Goal: Task Accomplishment & Management: Manage account settings

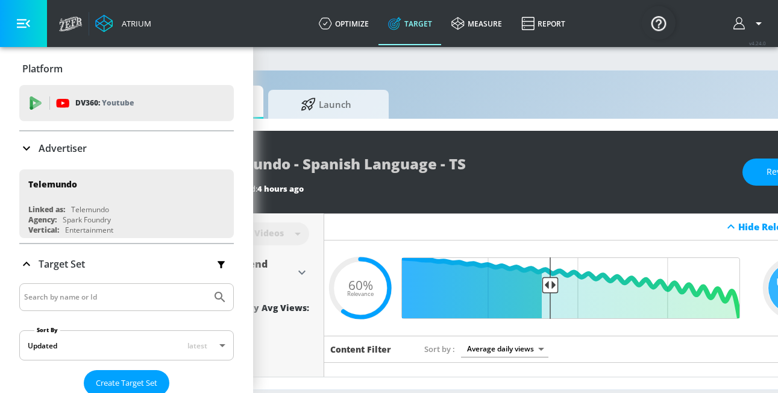
scroll to position [268, 0]
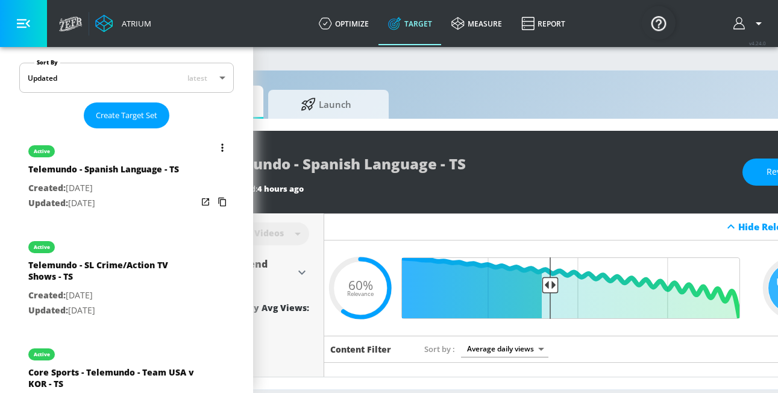
click at [216, 149] on button "list of Target Set" at bounding box center [222, 147] width 17 height 17
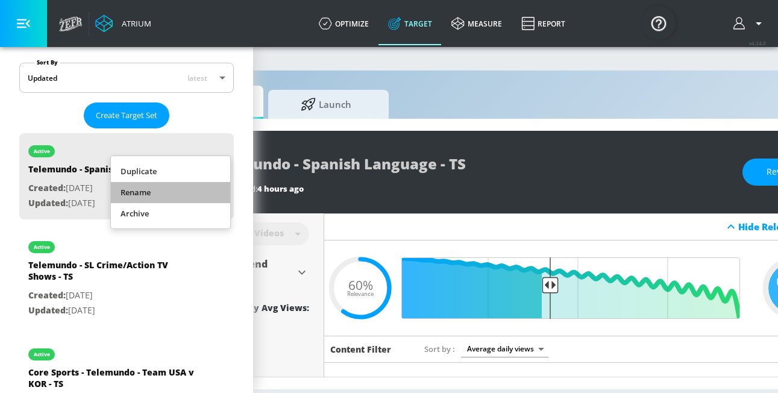
click at [204, 191] on li "Rename" at bounding box center [170, 192] width 119 height 21
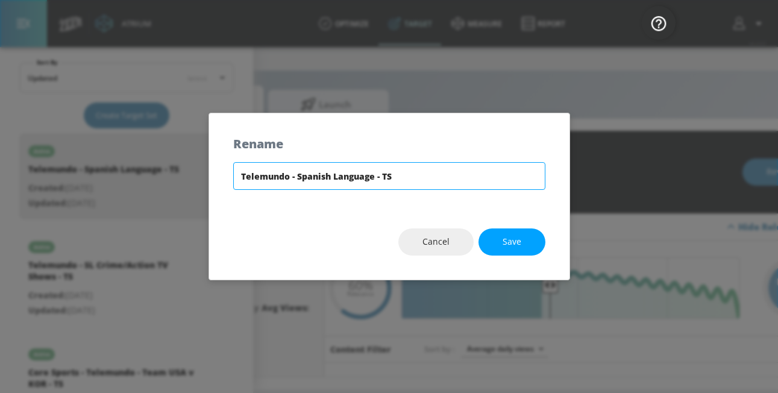
drag, startPoint x: 404, startPoint y: 181, endPoint x: 220, endPoint y: 172, distance: 184.0
click at [220, 172] on div "Telemundo - Spanish Language - TS" at bounding box center [389, 183] width 360 height 42
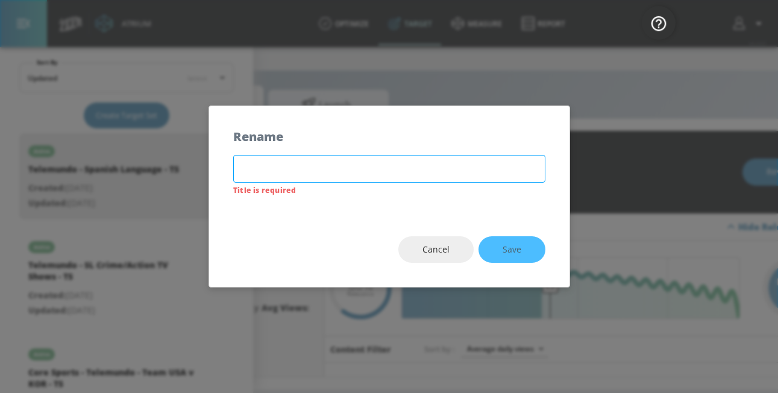
paste input "Broad HA Audience HW - Telemundo - Dinastia [PERSON_NAME] - TS"
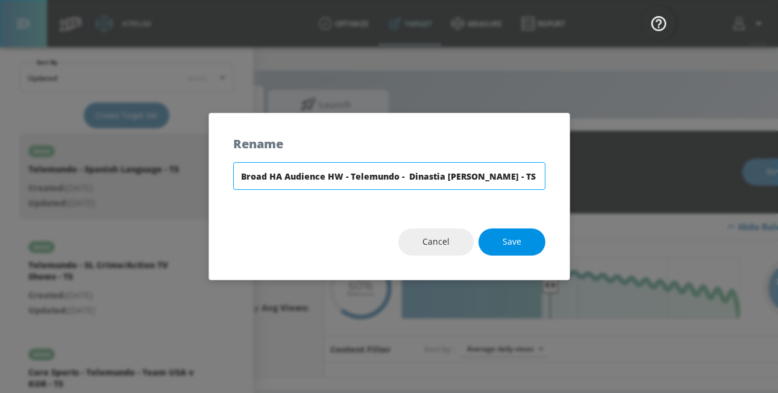
type input "Broad HA Audience HW - Telemundo - Dinastia [PERSON_NAME] - TS"
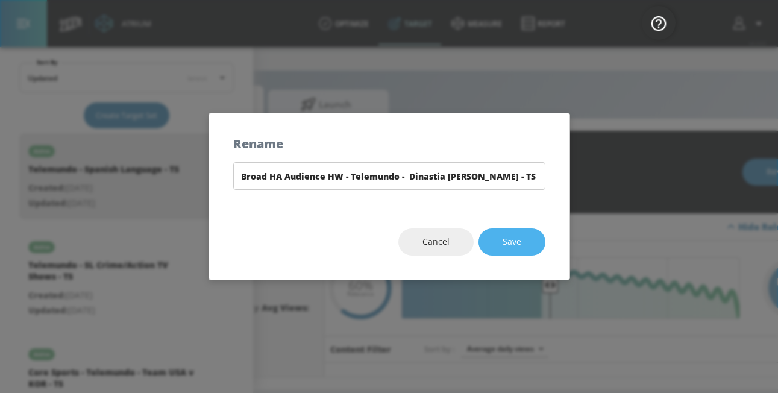
click at [501, 242] on button "Save" at bounding box center [512, 241] width 67 height 27
type input "Broad HA Audience HW - Telemundo - Dinastia [PERSON_NAME] - TS"
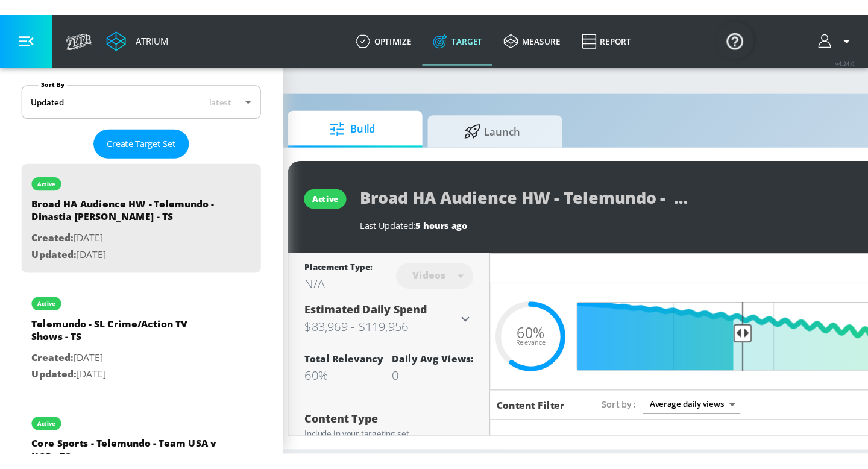
scroll to position [0, 29]
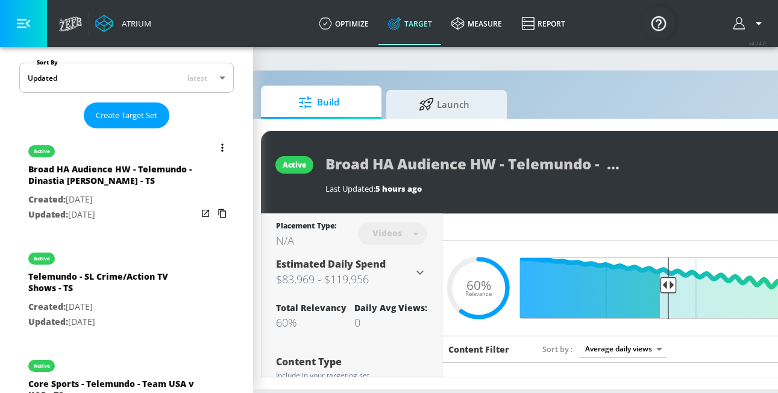
click at [224, 142] on button "list of Target Set" at bounding box center [222, 147] width 17 height 17
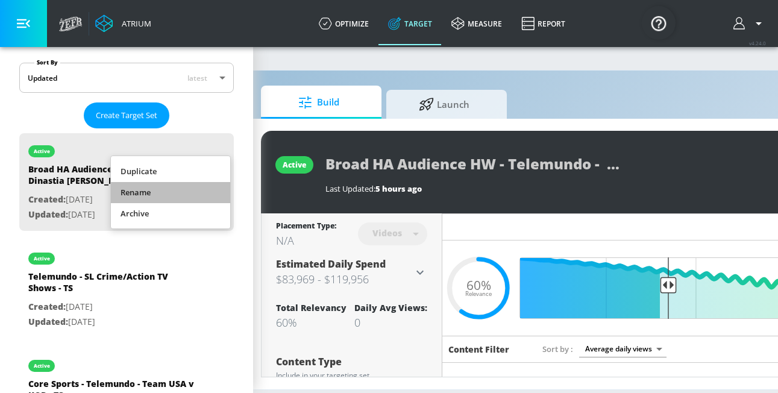
click at [195, 189] on li "Rename" at bounding box center [170, 192] width 119 height 21
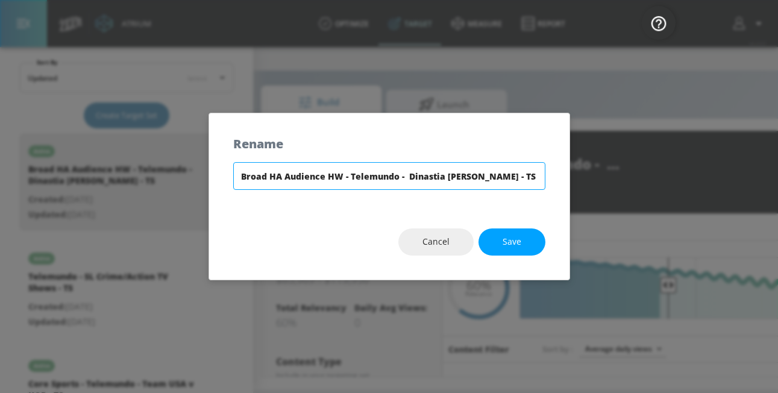
click at [269, 174] on input "Broad HA Audience HW - Telemundo - Dinastia [PERSON_NAME] - TS" at bounding box center [389, 176] width 312 height 28
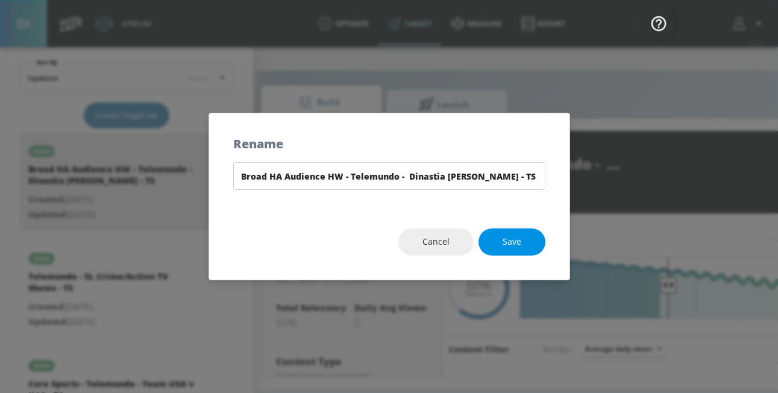
click at [492, 240] on button "Save" at bounding box center [512, 241] width 67 height 27
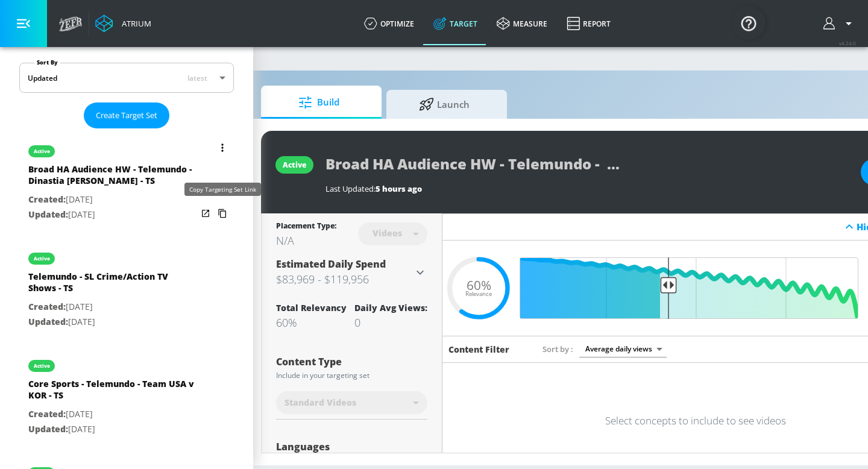
click at [218, 212] on icon "list of Target Set" at bounding box center [222, 213] width 19 height 19
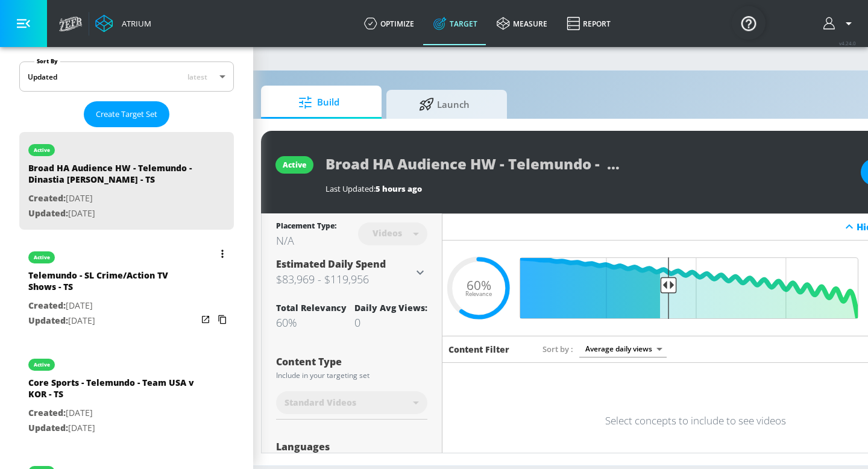
scroll to position [278, 0]
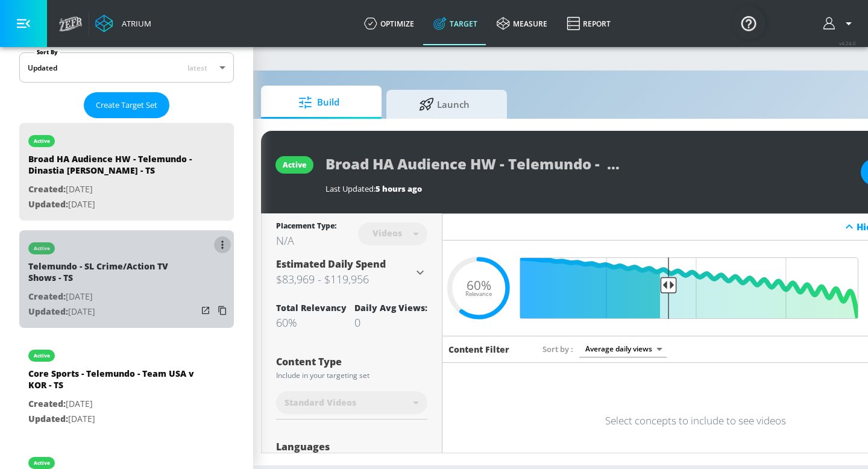
click at [216, 244] on button "list of Target Set" at bounding box center [222, 244] width 17 height 17
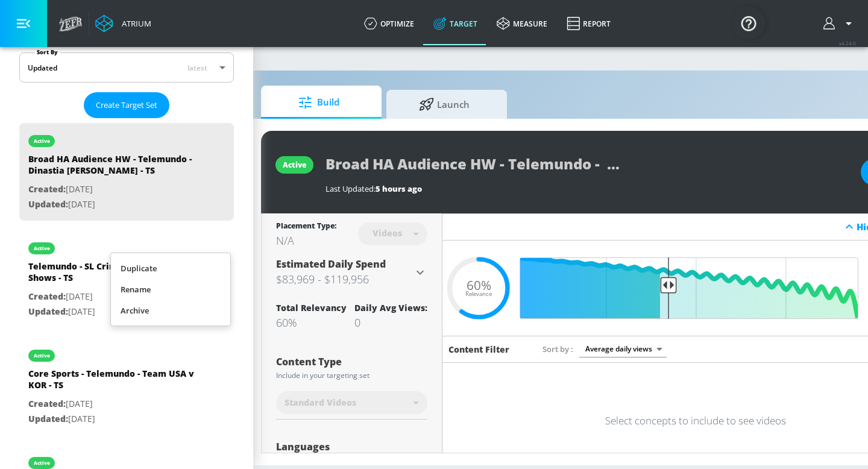
click at [197, 290] on li "Rename" at bounding box center [170, 289] width 119 height 21
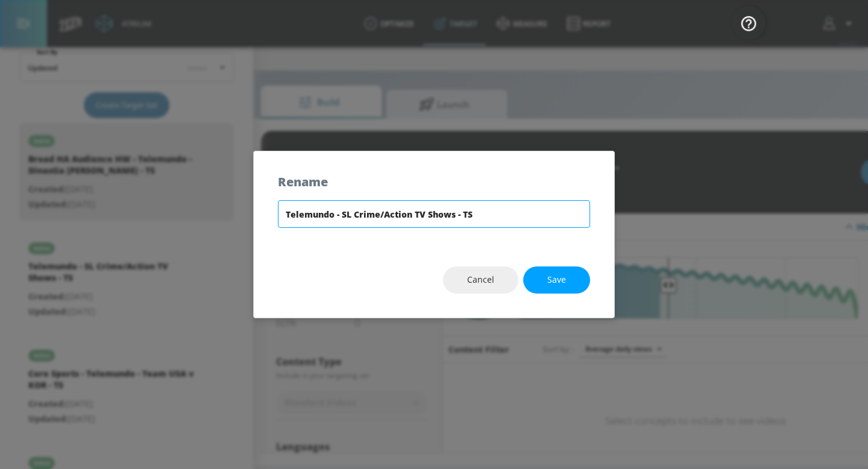
drag, startPoint x: 341, startPoint y: 217, endPoint x: 275, endPoint y: 216, distance: 65.1
click at [275, 216] on div "Telemundo - SL Crime/Action TV Shows - TS" at bounding box center [434, 221] width 360 height 42
click at [400, 216] on input "SL Crime/Action TV Shows - TS" at bounding box center [434, 214] width 312 height 28
type input "SL Crime/Action TV Shows - Telemundo - TS"
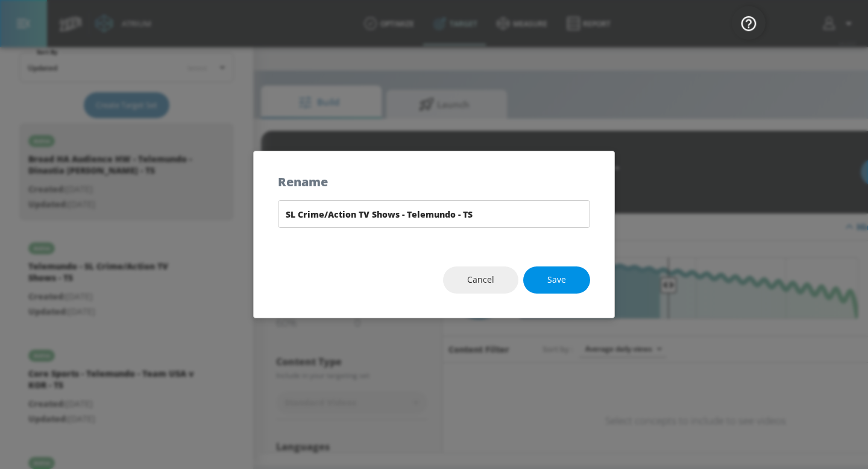
click at [563, 284] on span "Save" at bounding box center [556, 279] width 19 height 15
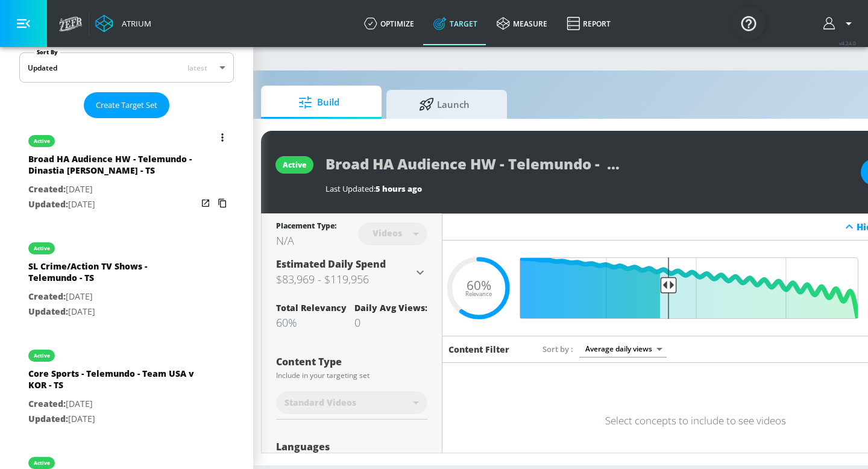
click at [221, 138] on icon "list of Target Set" at bounding box center [222, 137] width 2 height 8
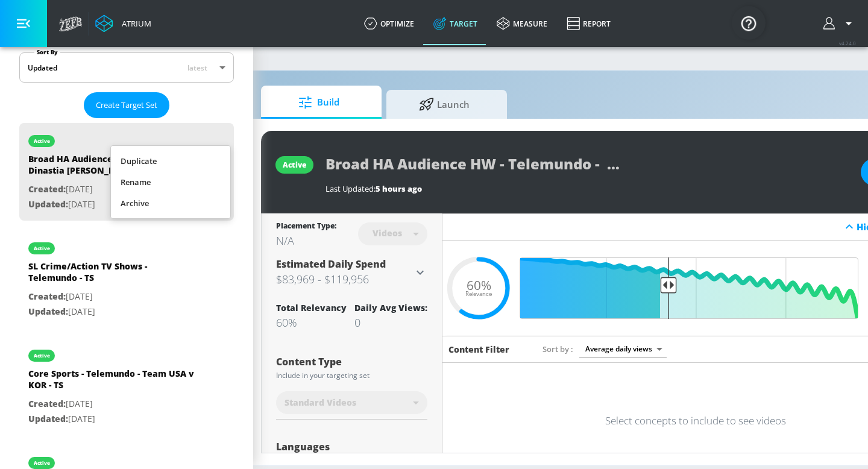
click at [209, 180] on li "Rename" at bounding box center [170, 182] width 119 height 21
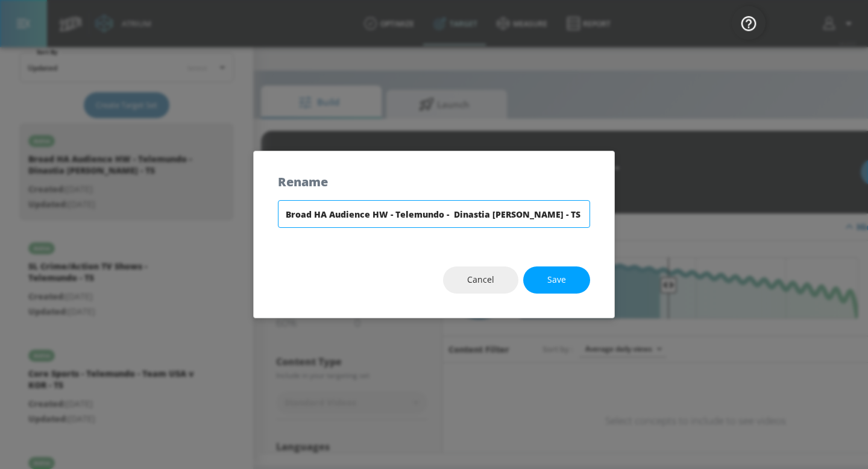
drag, startPoint x: 563, startPoint y: 219, endPoint x: 237, endPoint y: 215, distance: 326.1
click at [237, 215] on div "Rename Broad HA Audience HW - Telemundo - Dinastia Casillas - TS Cancel Save" at bounding box center [434, 234] width 868 height 469
click at [546, 281] on button "Save" at bounding box center [556, 279] width 67 height 27
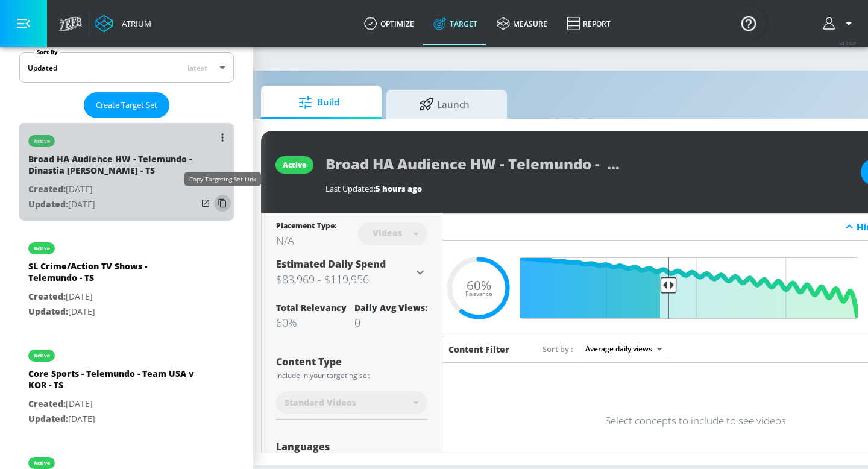
click at [220, 204] on icon "list of Target Set" at bounding box center [222, 203] width 8 height 9
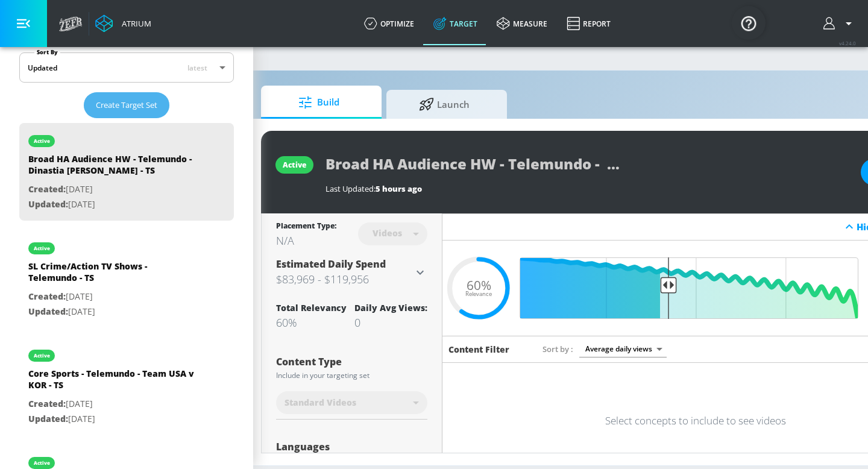
click at [149, 102] on span "Create Target Set" at bounding box center [126, 105] width 61 height 14
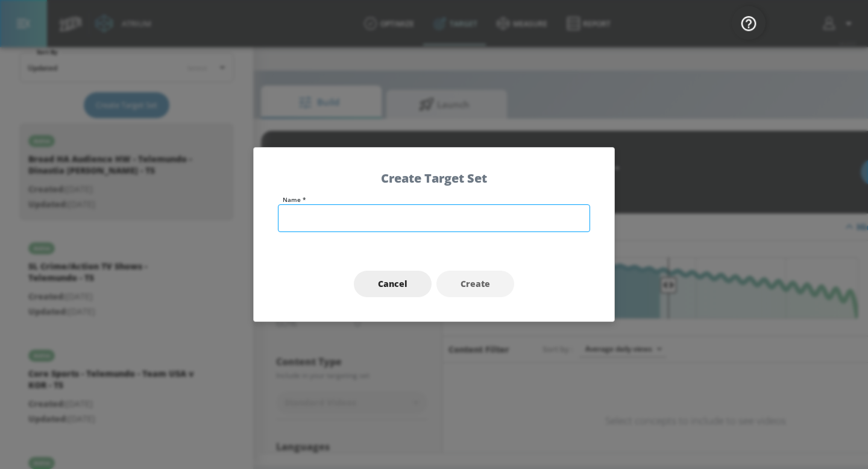
click at [384, 229] on input "text" at bounding box center [434, 218] width 312 height 28
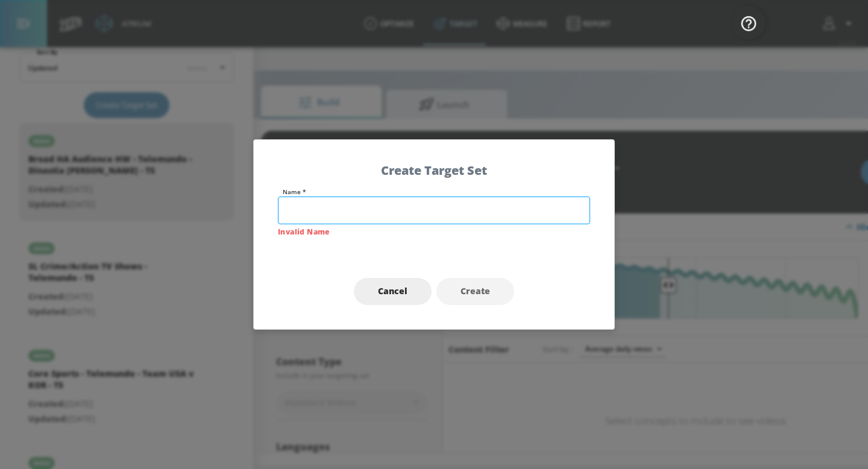
click at [317, 213] on input "text" at bounding box center [434, 210] width 312 height 28
paste input "HA Audience - Telemundo - Dinastia [PERSON_NAME] - TS"
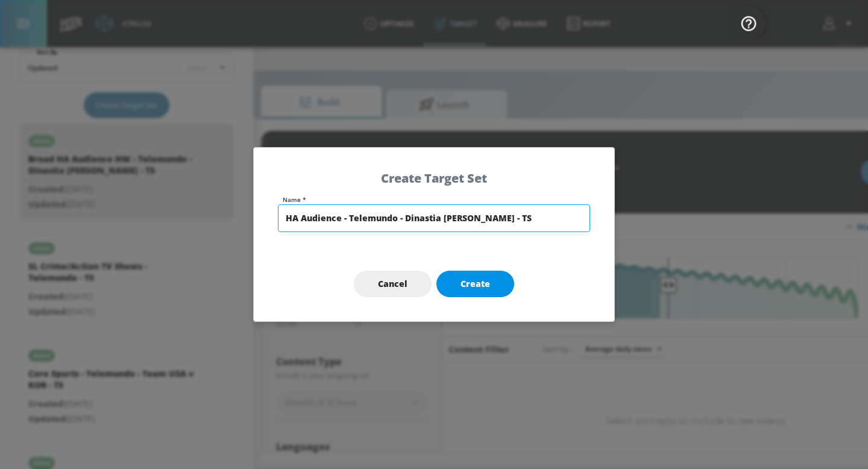
type input "HA Audience - Telemundo - Dinastia [PERSON_NAME] - TS"
click at [482, 288] on span "Create" at bounding box center [475, 284] width 30 height 15
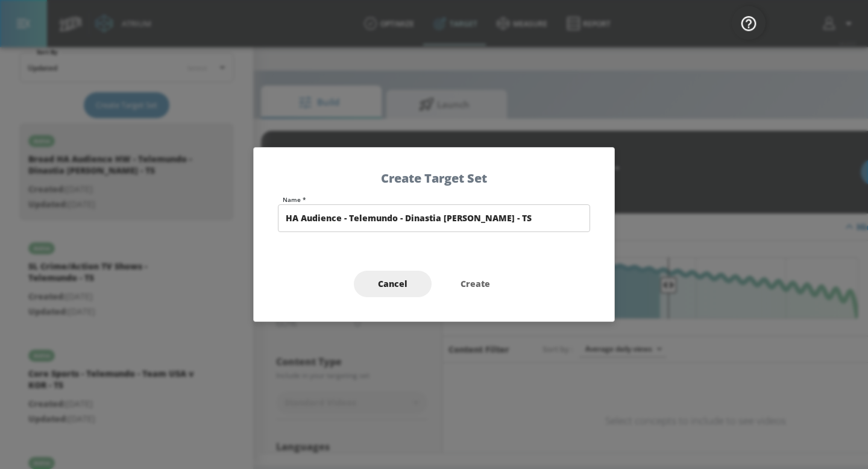
type input "HA Audience - Telemundo - Dinastia [PERSON_NAME] - TS"
type input "channels"
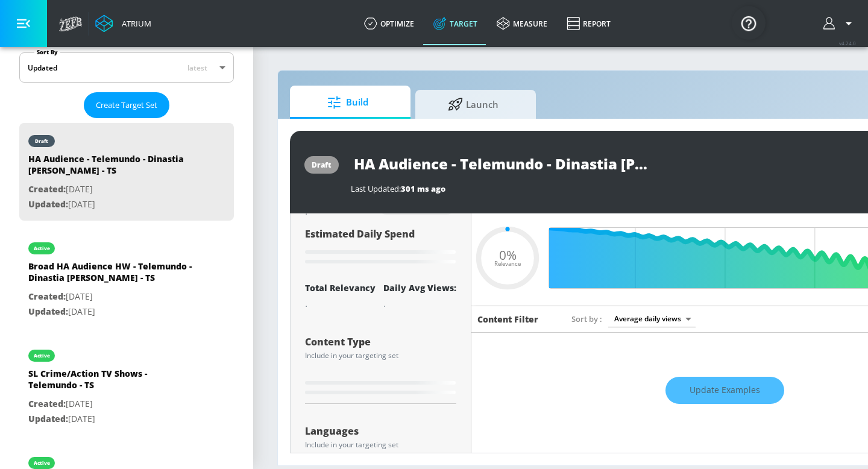
scroll to position [41, 0]
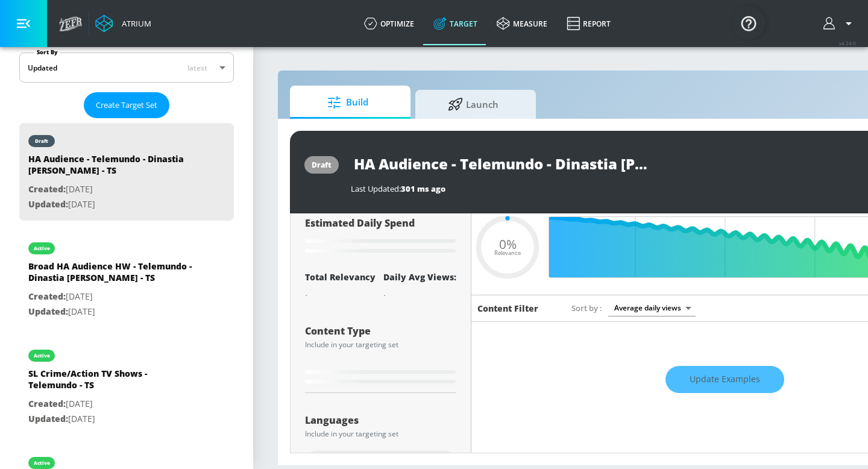
type input "0.6"
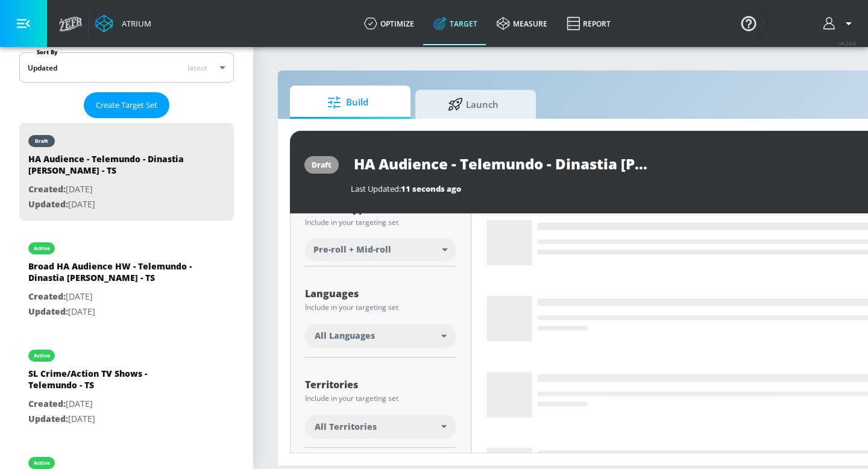
scroll to position [214, 0]
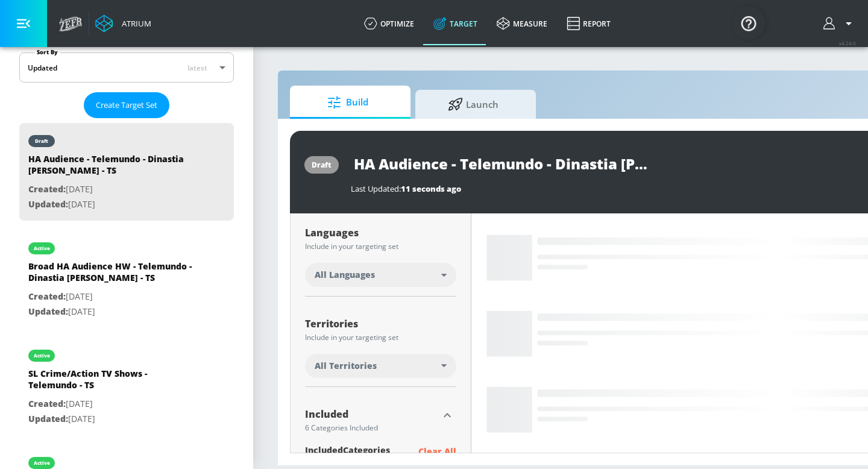
click at [442, 276] on icon at bounding box center [443, 275] width 5 height 3
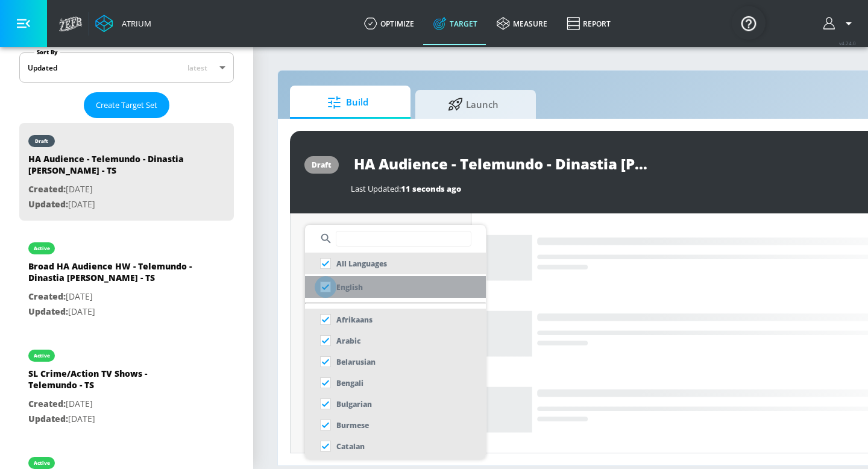
click at [325, 287] on input "checkbox" at bounding box center [326, 287] width 22 height 22
checkbox input "true"
checkbox input "false"
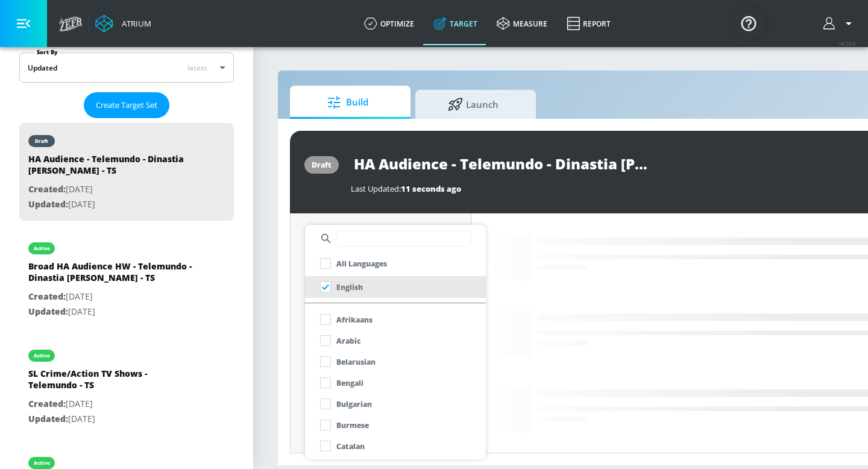
click at [357, 243] on input "text" at bounding box center [404, 239] width 136 height 16
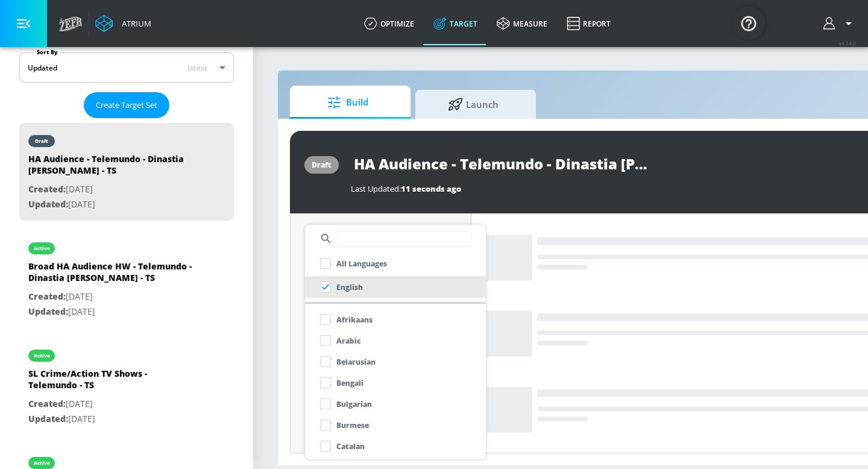
scroll to position [224, 0]
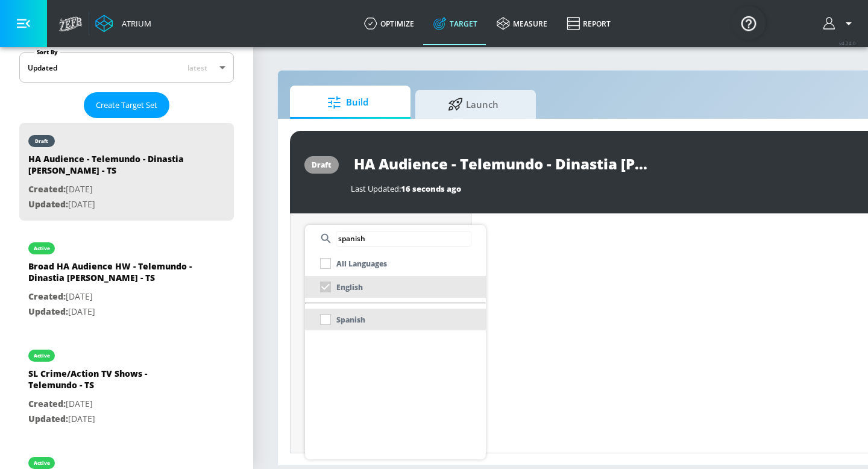
type input "spanish"
click at [325, 317] on div "Spanish" at bounding box center [340, 320] width 51 height 22
click at [325, 324] on div "Spanish" at bounding box center [340, 320] width 51 height 22
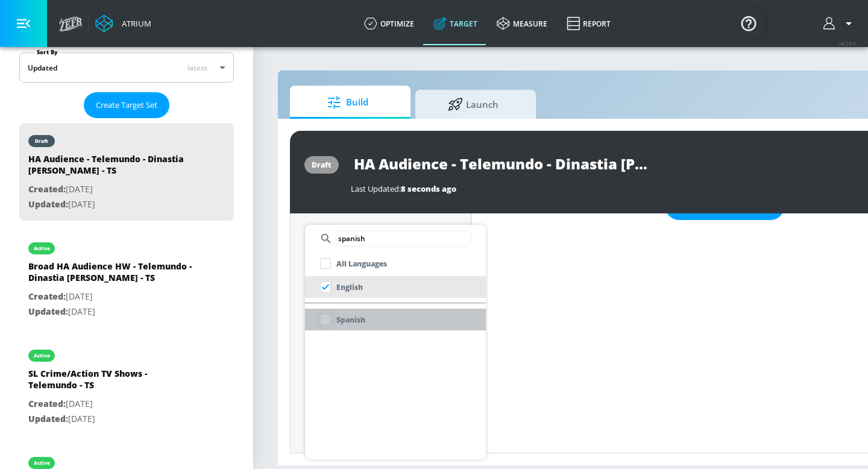
click at [325, 324] on input "checkbox" at bounding box center [326, 320] width 22 height 22
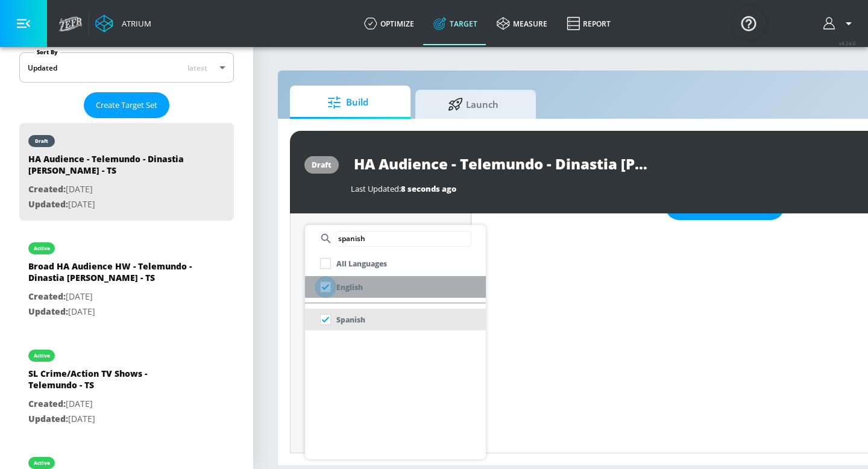
click at [322, 290] on input "checkbox" at bounding box center [326, 287] width 22 height 22
checkbox input "false"
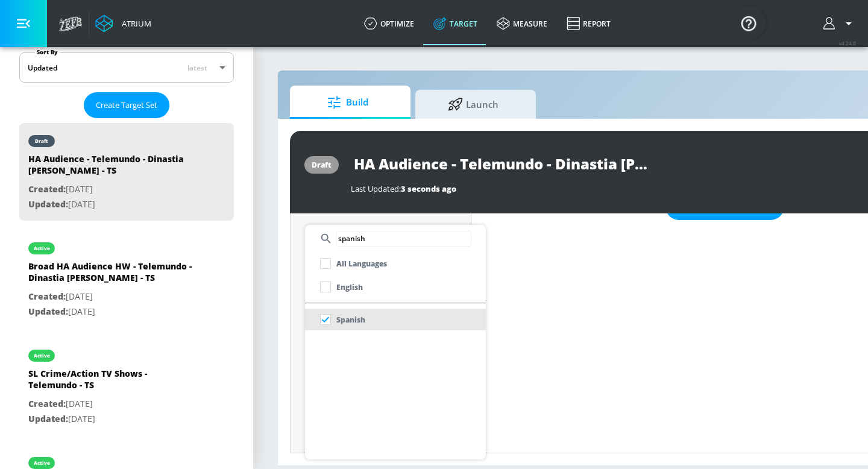
click at [566, 259] on div at bounding box center [434, 234] width 868 height 469
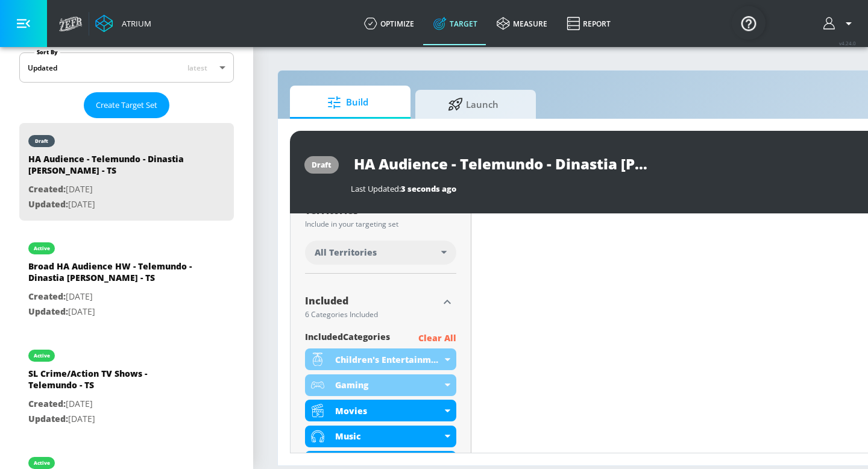
scroll to position [413, 0]
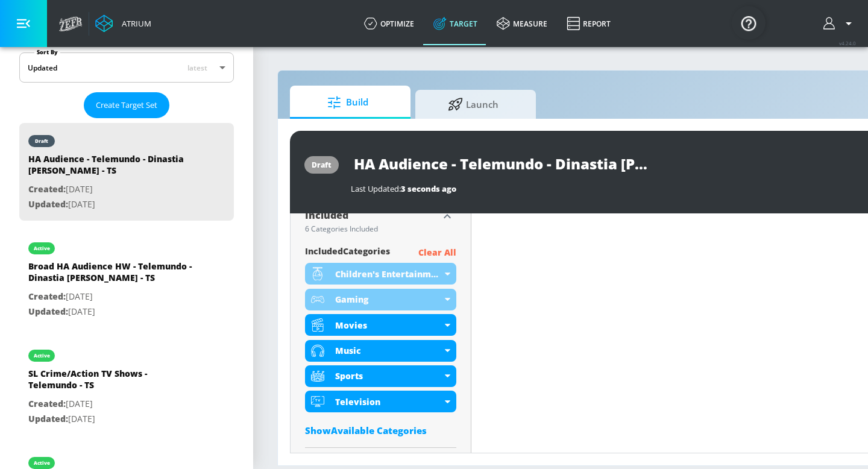
click at [377, 392] on div "Show Available Categories" at bounding box center [380, 430] width 151 height 12
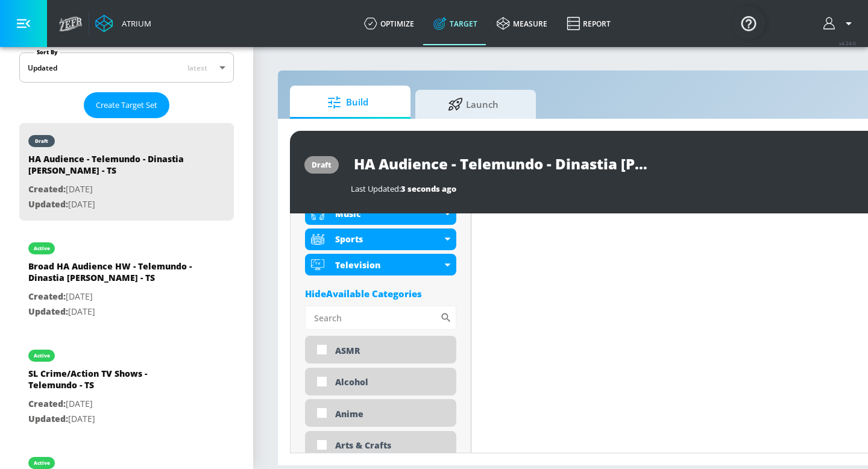
scroll to position [548, 0]
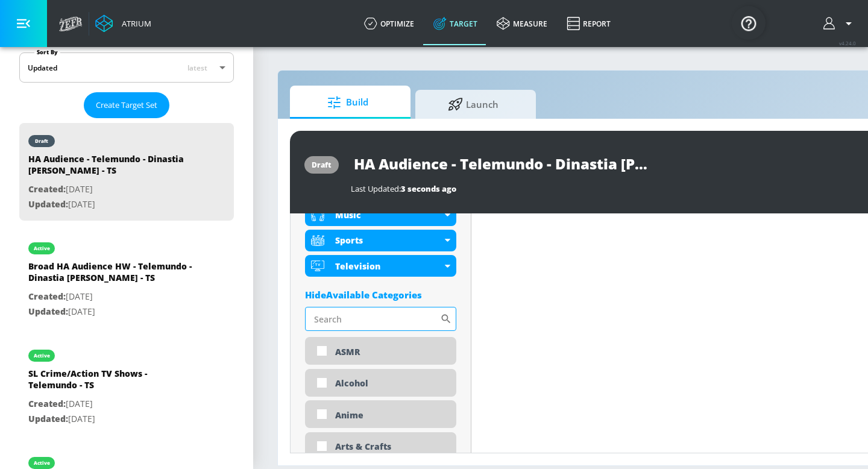
click at [382, 321] on input "Sort By" at bounding box center [372, 319] width 135 height 24
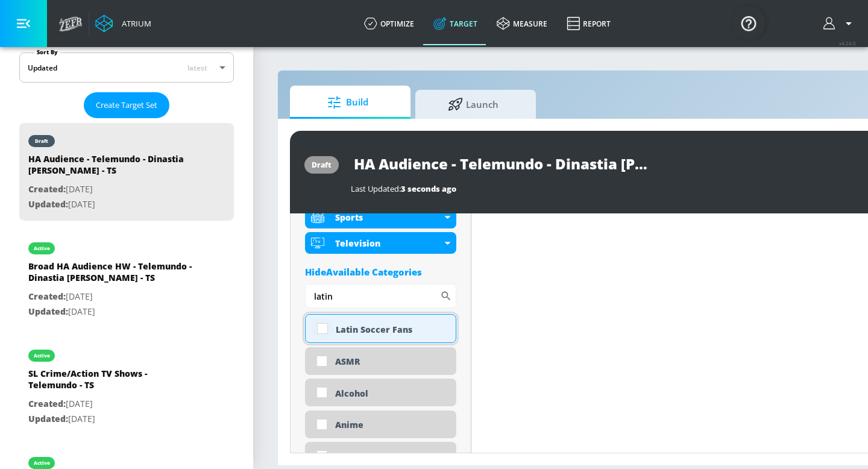
scroll to position [572, 0]
type input "latin"
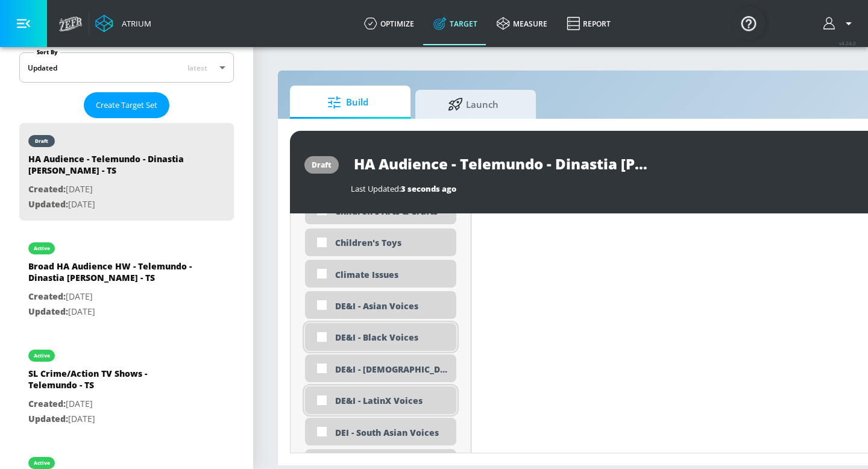
click at [319, 392] on input "checkbox" at bounding box center [322, 400] width 22 height 22
checkbox input "true"
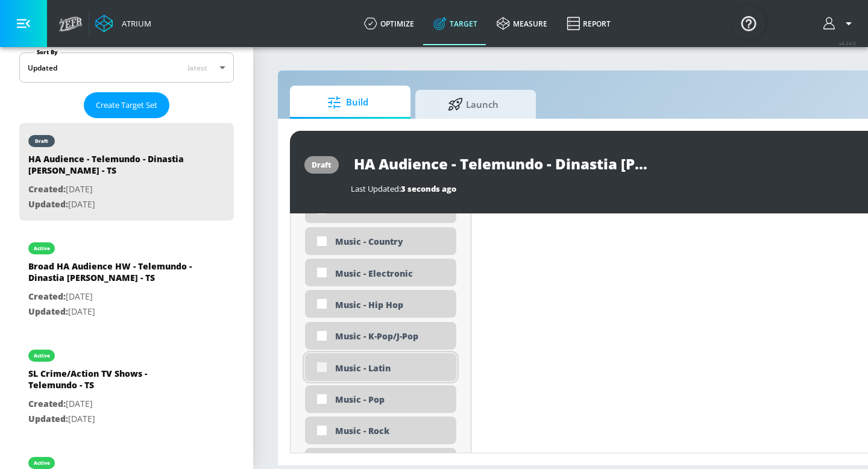
click at [322, 368] on input "checkbox" at bounding box center [322, 367] width 22 height 22
checkbox input "true"
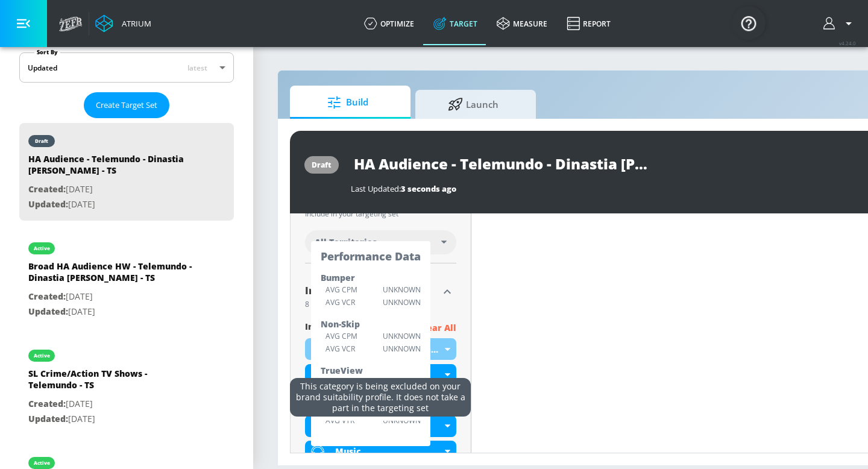
scroll to position [328, 0]
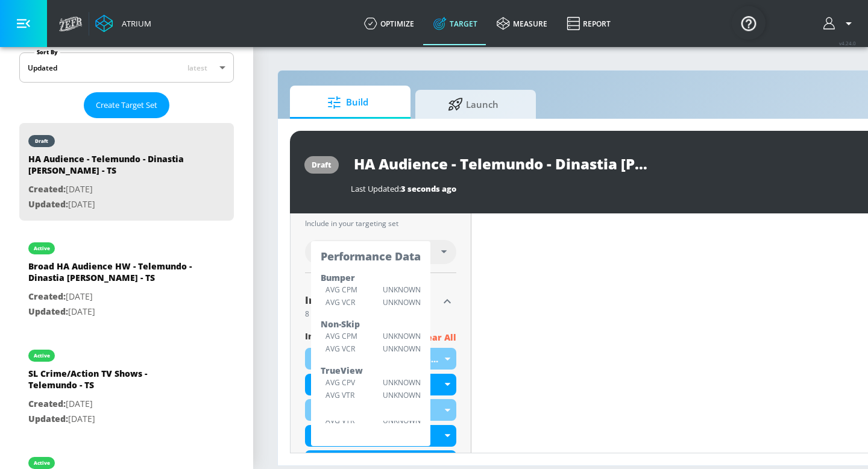
click at [453, 314] on div "Included 8 Categories Included" at bounding box center [380, 306] width 151 height 28
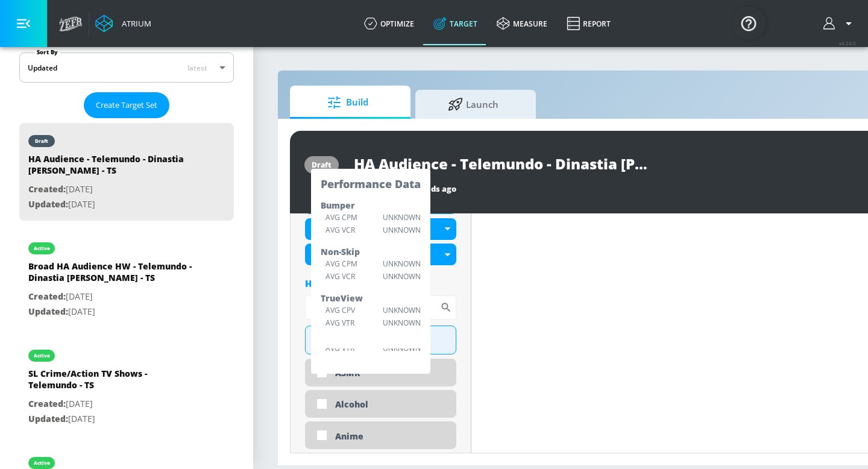
scroll to position [612, 0]
click at [548, 207] on div "draft HA Audience - Telemundo - Dinastia Casillas - TS Last Updated: 3 seconds …" at bounding box center [634, 172] width 688 height 83
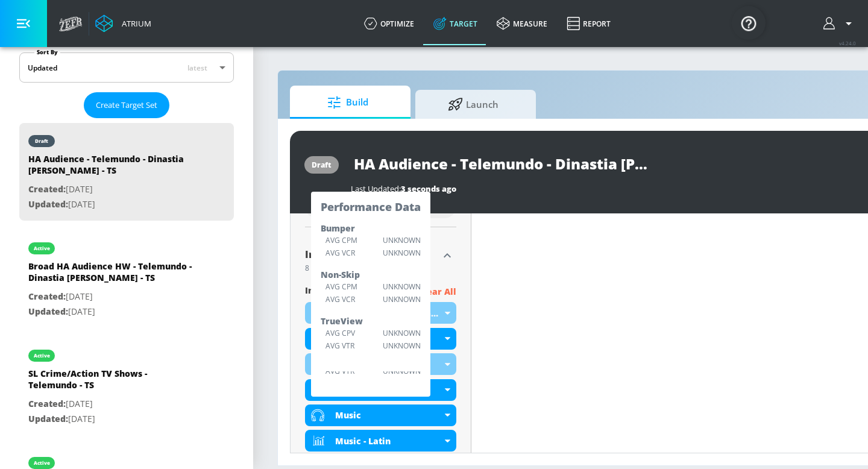
scroll to position [377, 0]
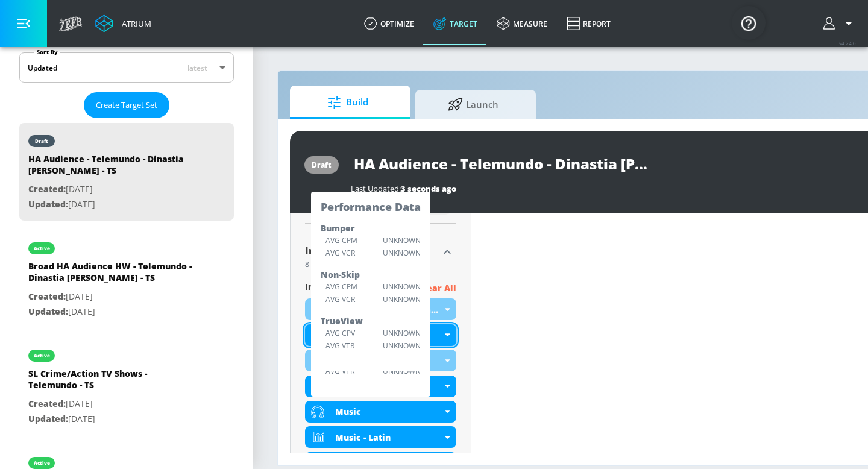
click at [447, 335] on icon at bounding box center [447, 334] width 5 height 3
click at [437, 360] on li "Exclude Category" at bounding box center [380, 357] width 151 height 20
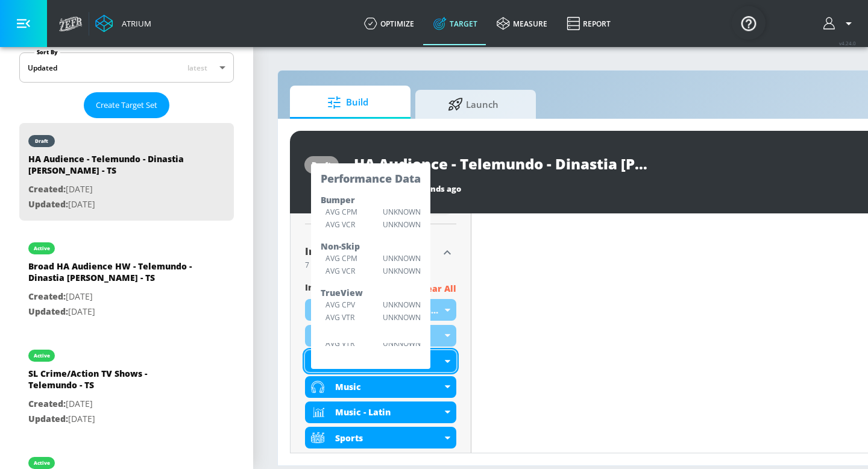
scroll to position [422, 0]
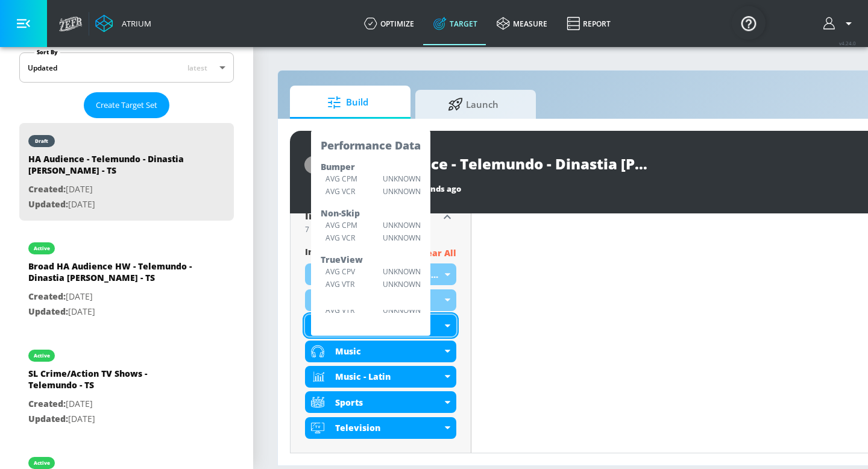
click at [380, 315] on div "Movies" at bounding box center [380, 326] width 151 height 22
click at [378, 246] on span "included Categories" at bounding box center [347, 253] width 85 height 15
click at [381, 162] on input "HA Audience - Telemundo - Dinastia [PERSON_NAME] - TS" at bounding box center [501, 163] width 301 height 27
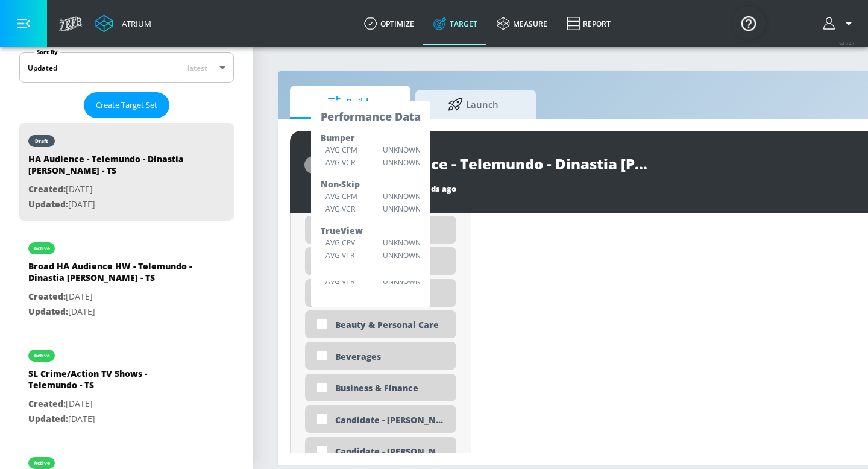
scroll to position [981, 0]
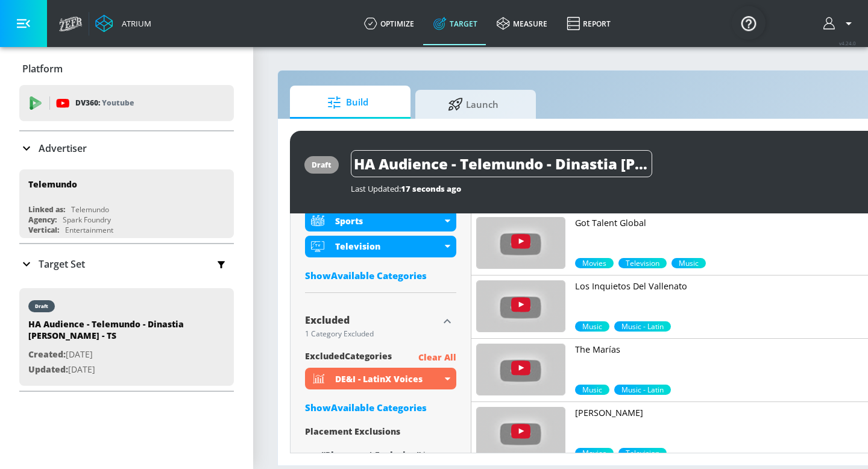
scroll to position [620, 0]
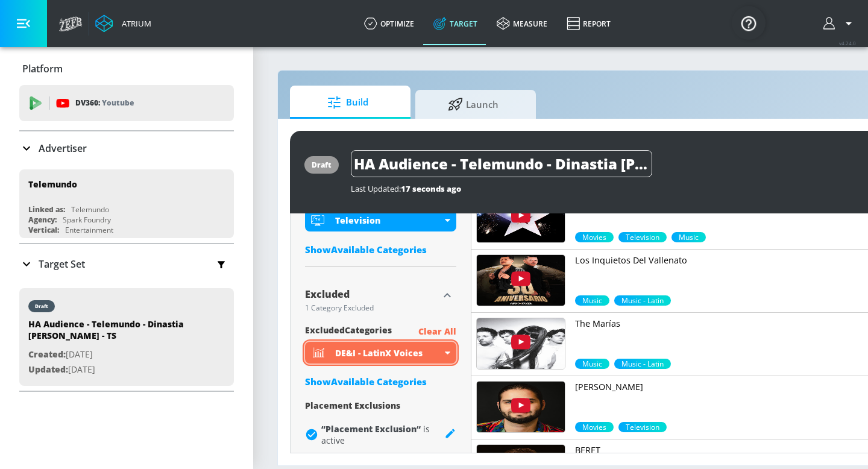
click at [443, 351] on div "DE&I - LatinX Voices" at bounding box center [380, 353] width 151 height 22
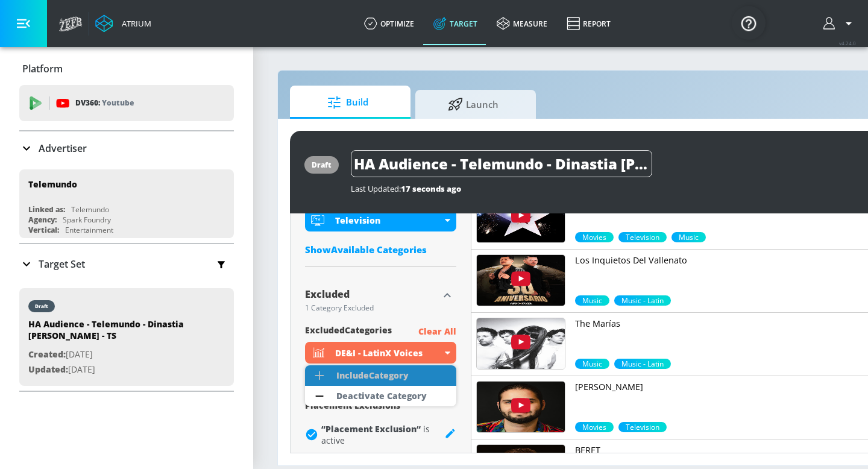
click at [432, 374] on li "Include Category" at bounding box center [380, 375] width 151 height 20
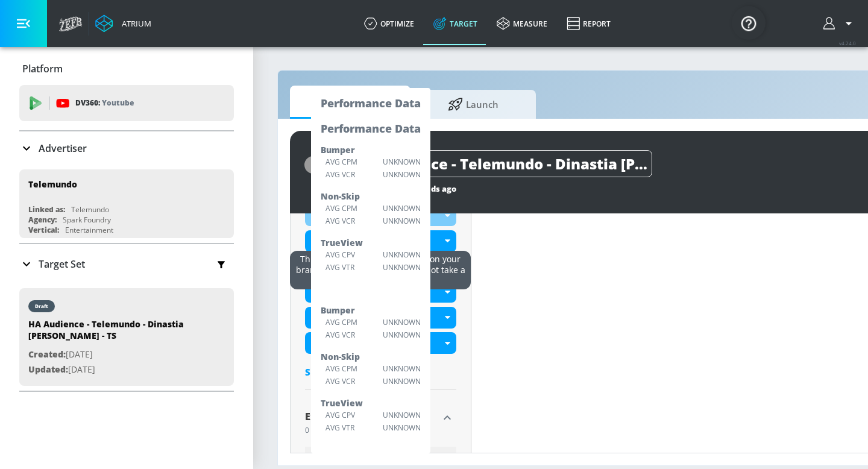
scroll to position [526, 0]
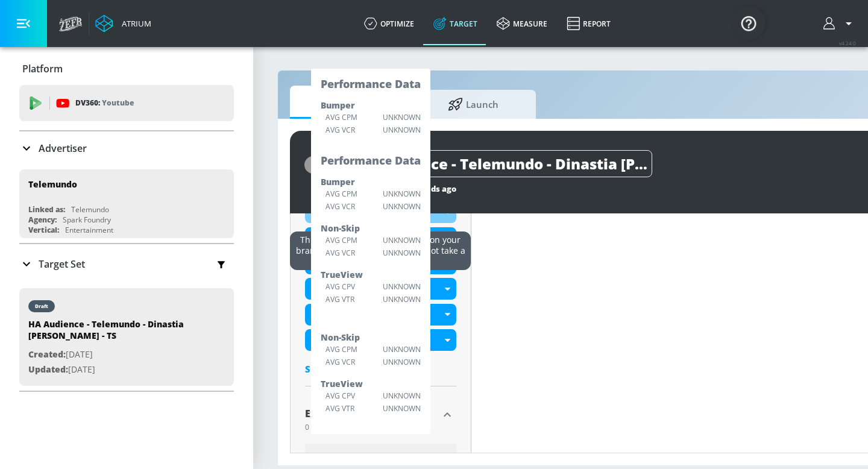
click at [471, 322] on div "Content Filter Sort by Average daily views avg_daily_views_last_7_days Update E…" at bounding box center [724, 180] width 506 height 741
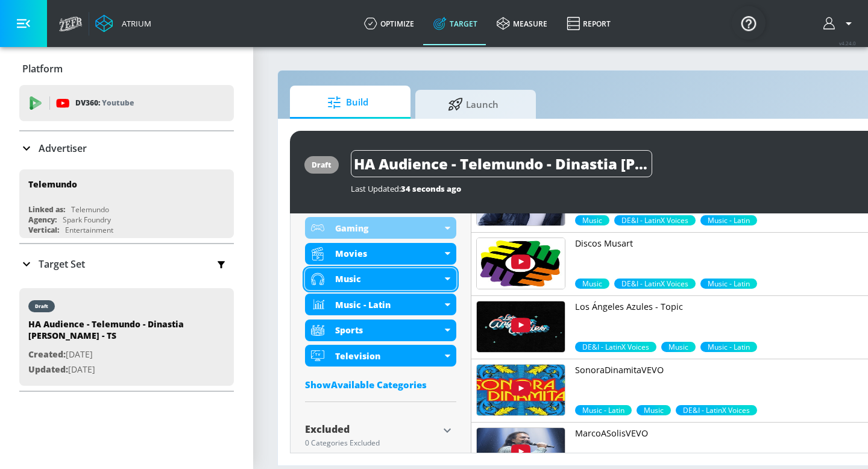
scroll to position [532, 0]
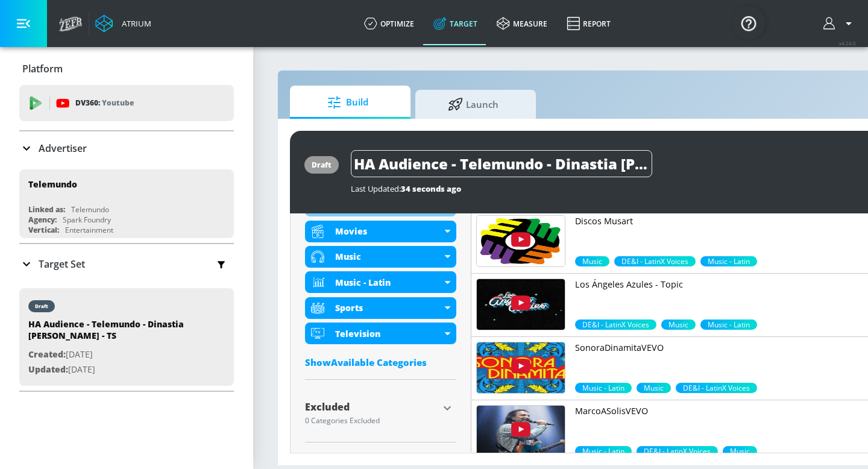
click at [410, 363] on div "Show Available Categories" at bounding box center [380, 362] width 151 height 12
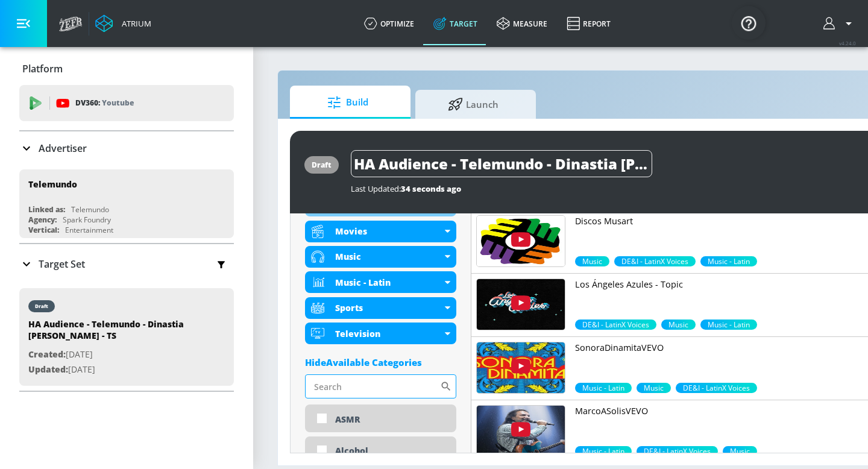
click at [398, 381] on input "Sort By" at bounding box center [372, 386] width 135 height 24
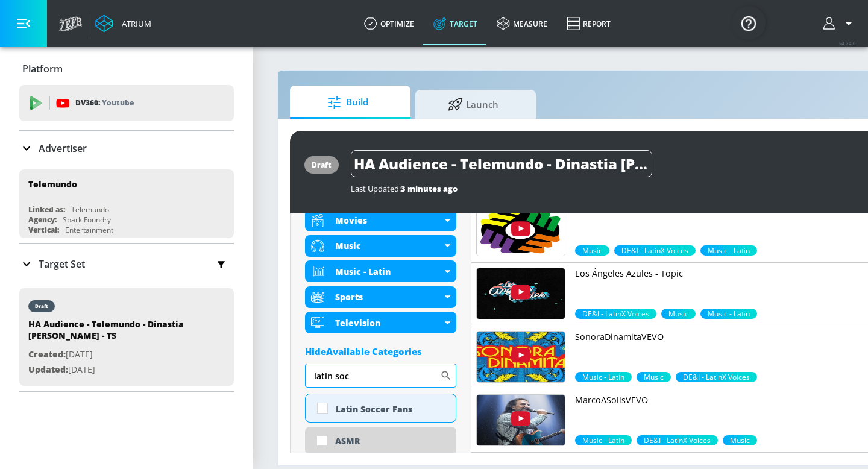
scroll to position [552, 0]
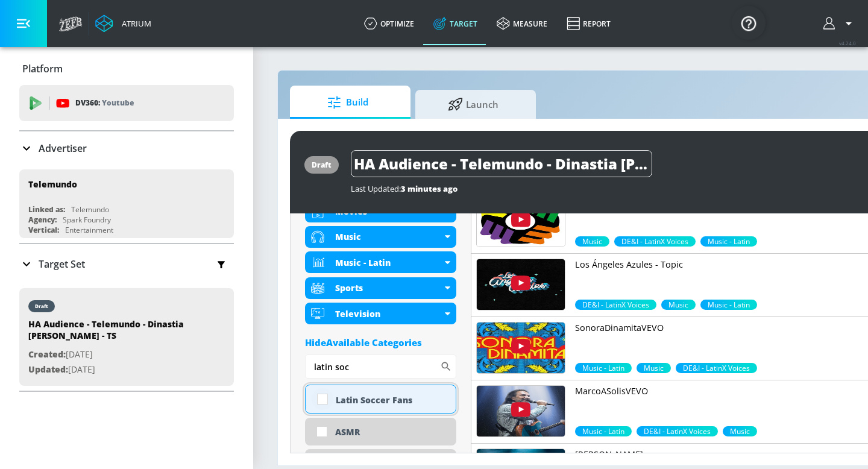
type input "latin soc"
click at [324, 396] on input "checkbox" at bounding box center [323, 399] width 22 height 22
checkbox input "true"
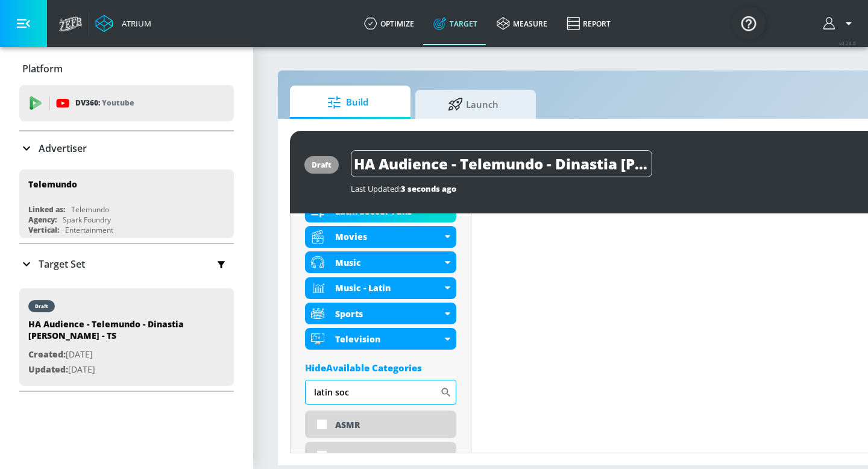
click at [413, 397] on input "latin soc" at bounding box center [372, 392] width 135 height 24
type input "l"
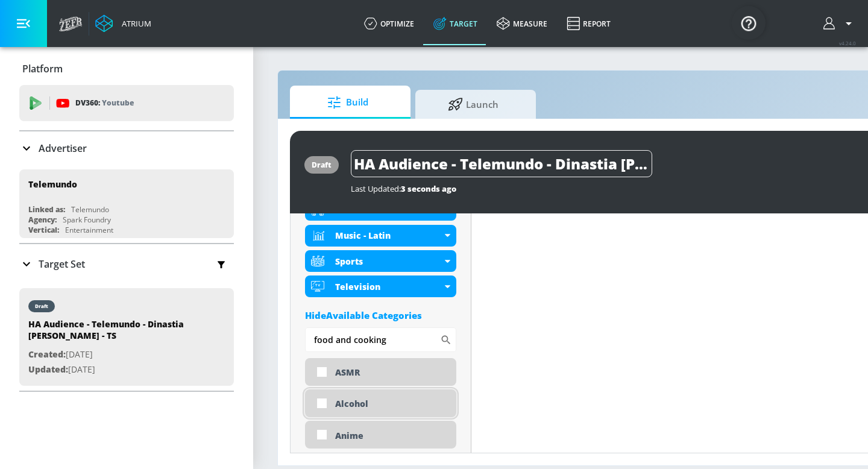
scroll to position [633, 0]
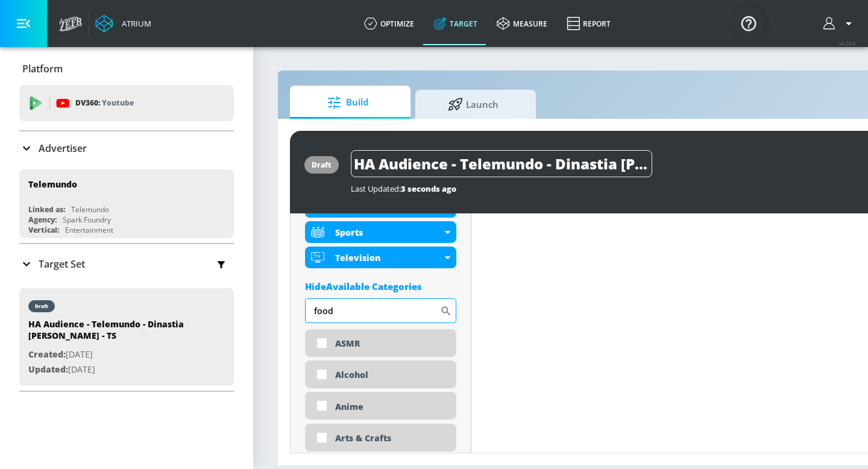
type input "food"
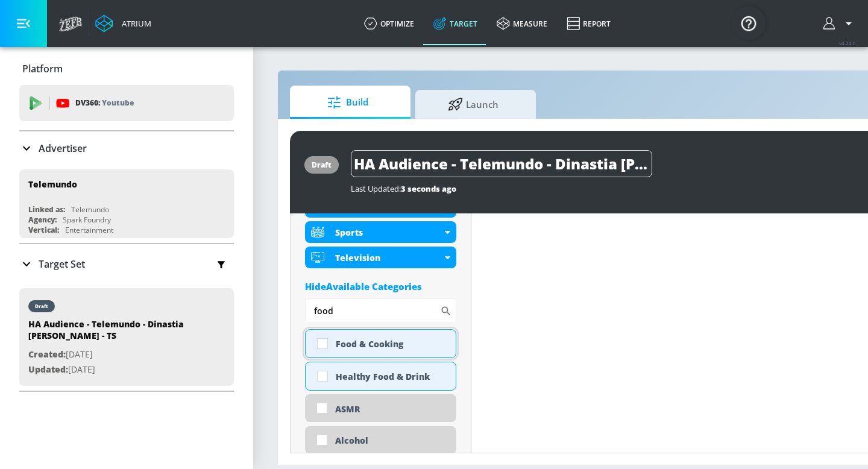
click at [321, 347] on input "checkbox" at bounding box center [323, 344] width 22 height 22
checkbox input "true"
click at [321, 376] on input "checkbox" at bounding box center [323, 376] width 22 height 22
checkbox input "true"
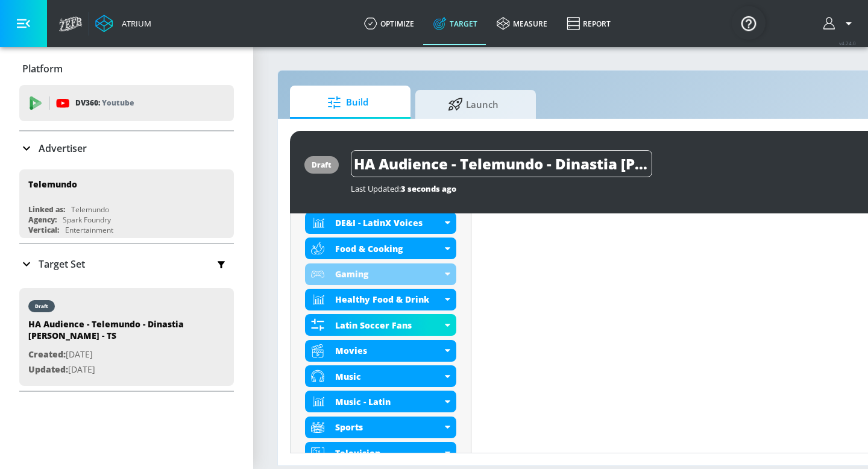
scroll to position [491, 0]
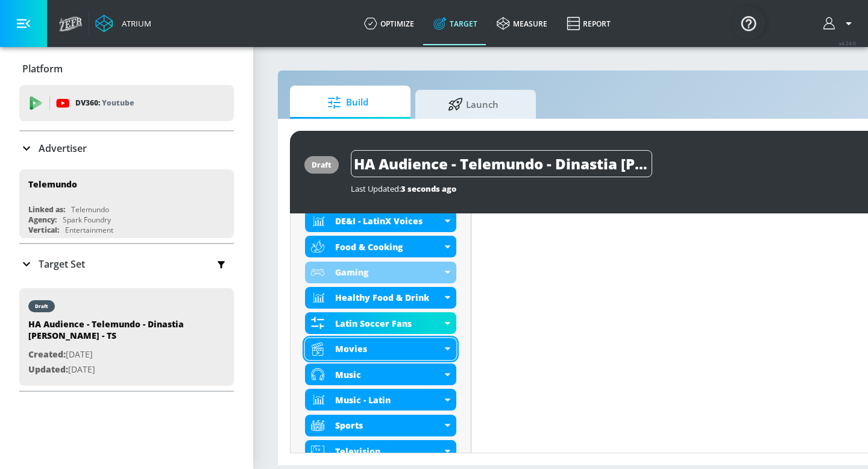
click at [448, 347] on icon at bounding box center [447, 348] width 5 height 3
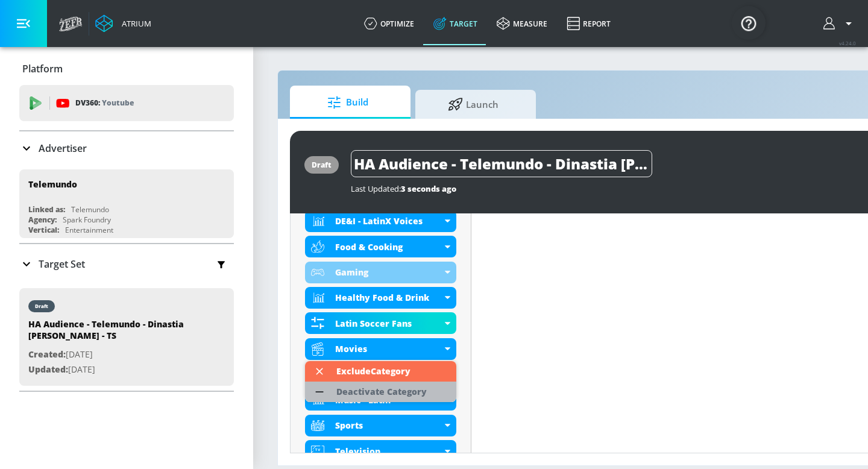
click at [437, 389] on li "Deactivate Category" at bounding box center [380, 391] width 151 height 20
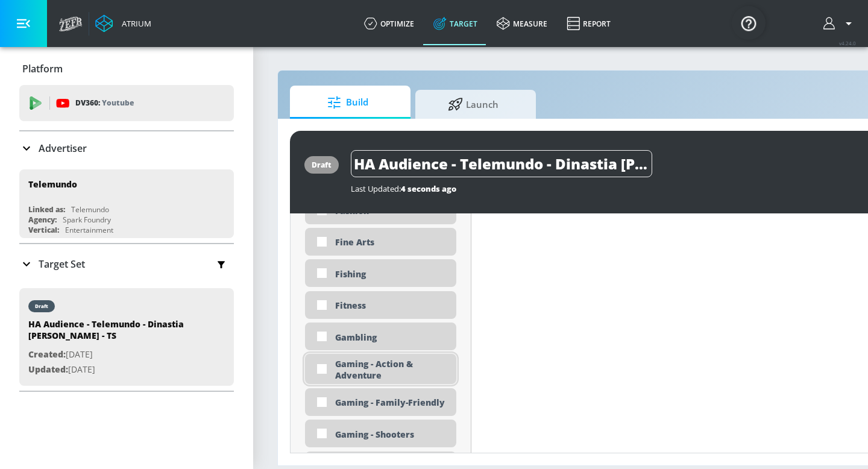
scroll to position [1649, 0]
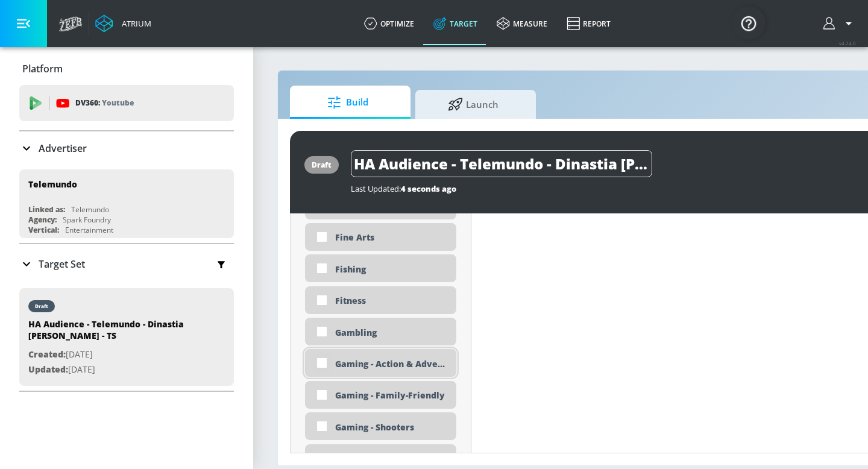
click at [325, 364] on input "checkbox" at bounding box center [322, 363] width 22 height 22
checkbox input "true"
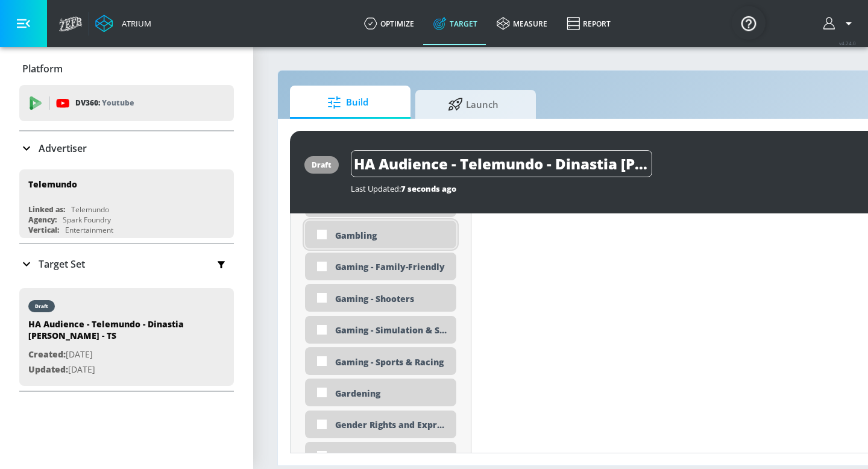
scroll to position [1778, 0]
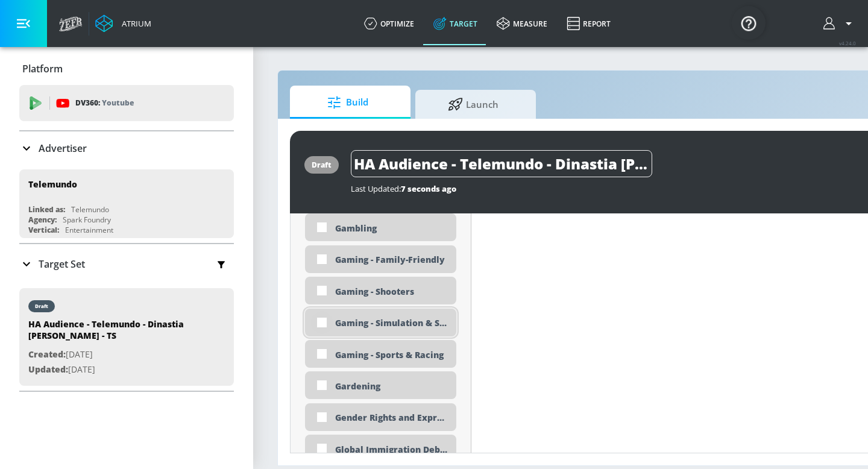
click at [321, 323] on input "checkbox" at bounding box center [322, 323] width 22 height 22
checkbox input "true"
click at [322, 356] on input "checkbox" at bounding box center [322, 354] width 22 height 22
checkbox input "true"
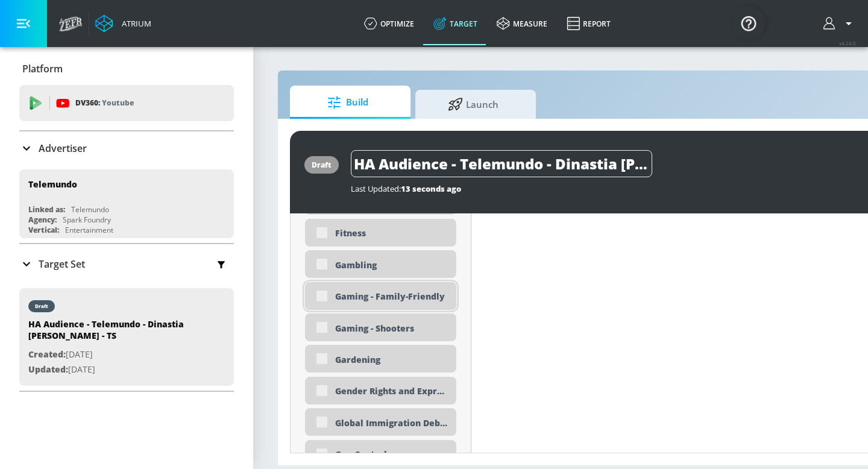
click at [319, 294] on div "Gaming - Family-Friendly" at bounding box center [380, 296] width 151 height 28
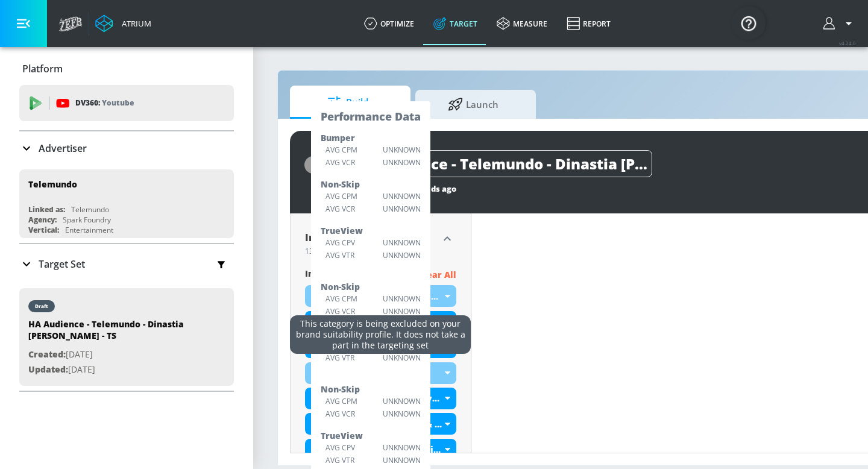
scroll to position [393, 0]
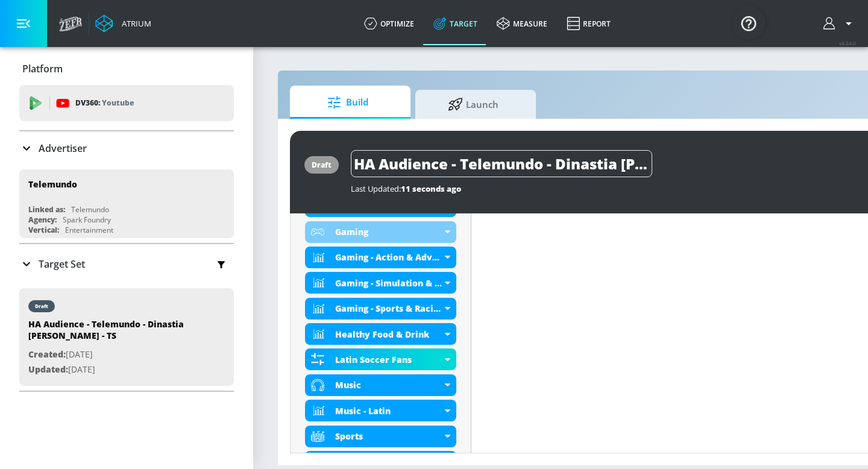
scroll to position [556, 0]
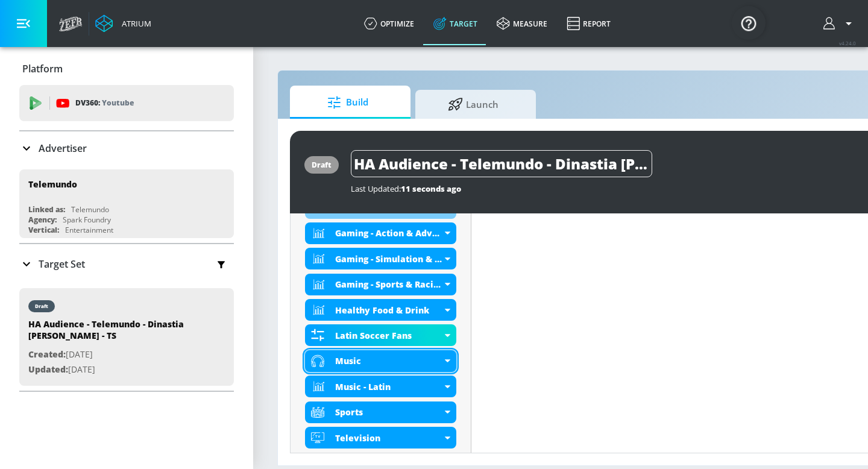
click at [448, 363] on div "Music" at bounding box center [380, 361] width 151 height 22
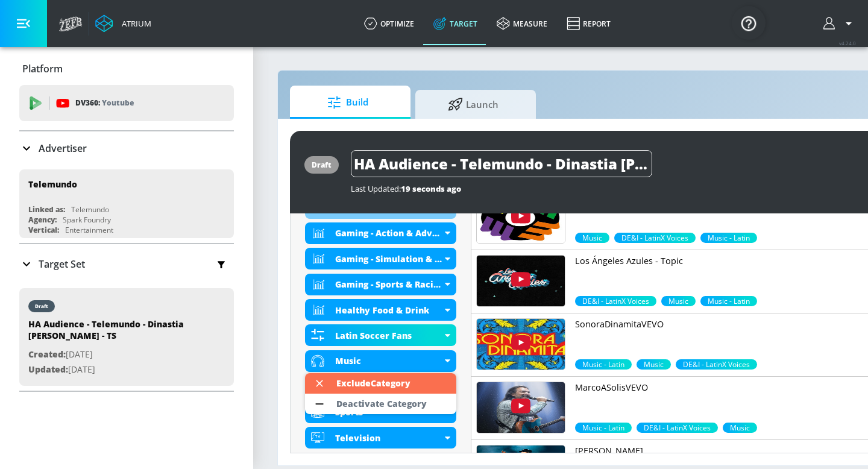
click at [466, 407] on div at bounding box center [434, 234] width 868 height 469
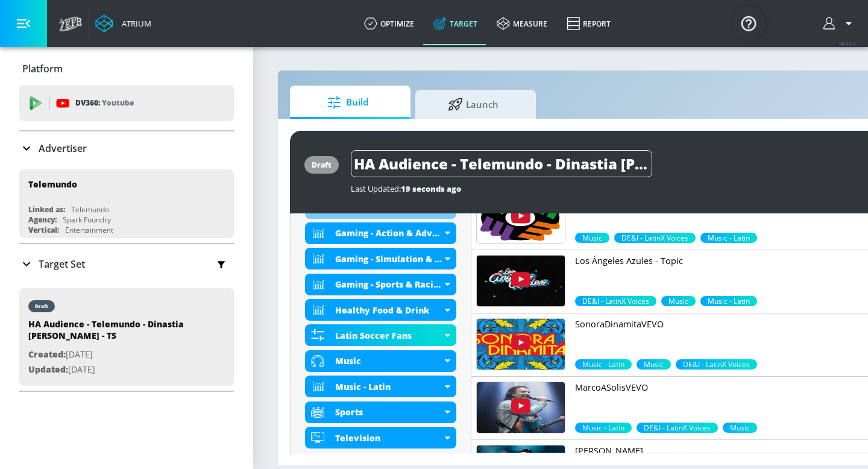
scroll to position [598, 0]
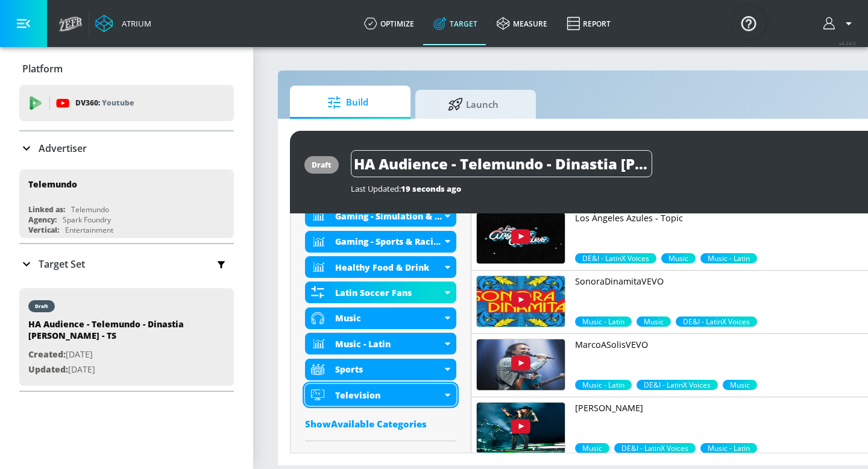
click at [449, 395] on icon at bounding box center [447, 395] width 5 height 3
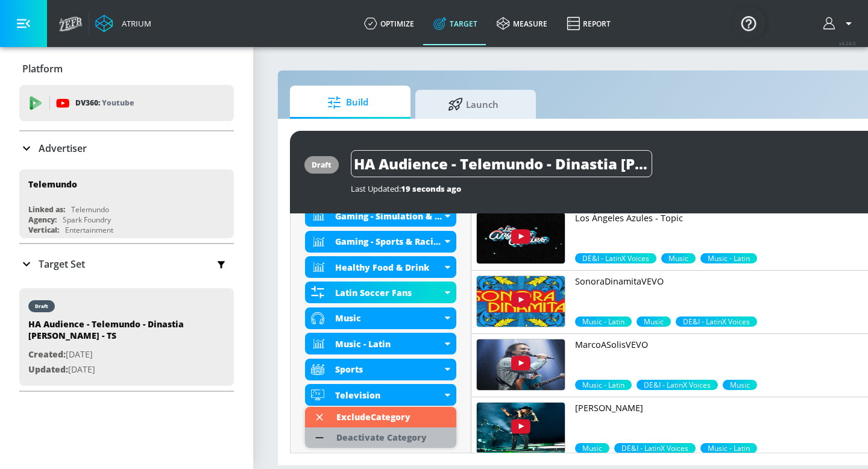
click at [431, 438] on div "Deactivate Category" at bounding box center [381, 437] width 102 height 20
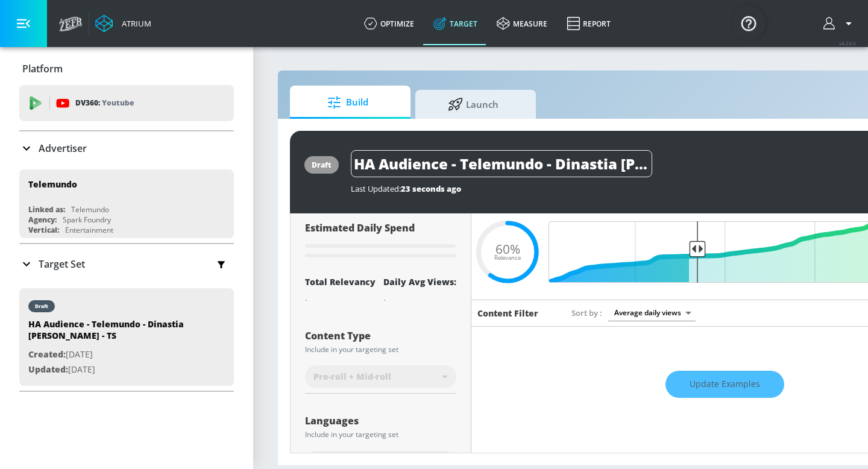
scroll to position [0, 0]
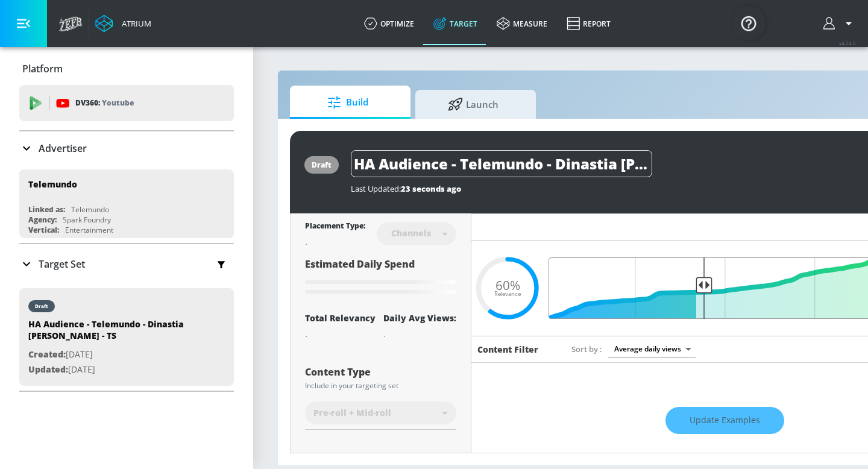
click at [705, 284] on input "Final Threshold" at bounding box center [724, 287] width 337 height 61
click at [708, 284] on input "Final Threshold" at bounding box center [724, 287] width 337 height 61
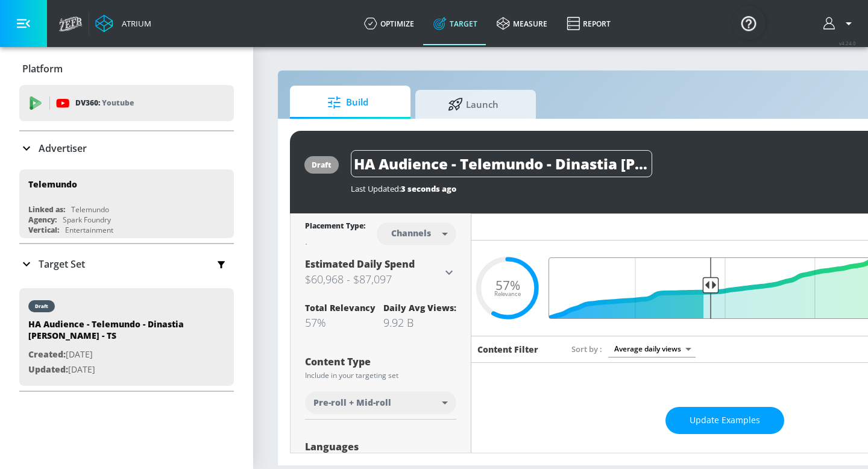
click at [711, 285] on input "Final Threshold" at bounding box center [724, 287] width 337 height 61
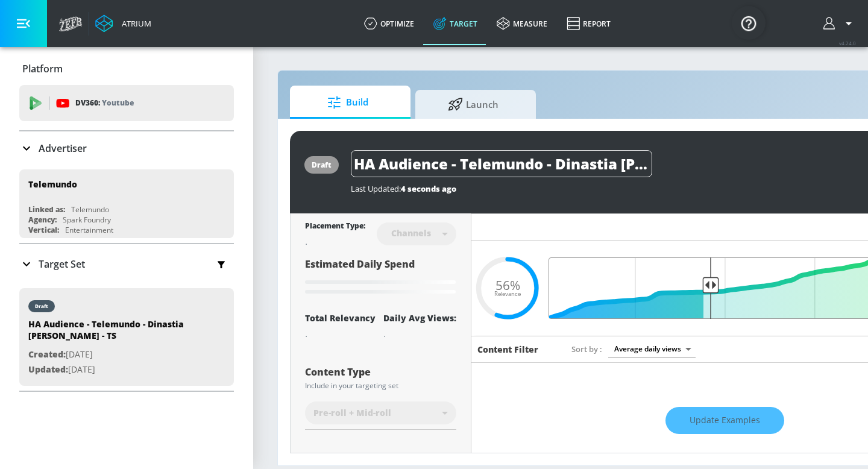
click at [715, 284] on input "Final Threshold" at bounding box center [724, 287] width 337 height 61
click at [712, 286] on input "Final Threshold" at bounding box center [724, 287] width 337 height 61
type input "0.56"
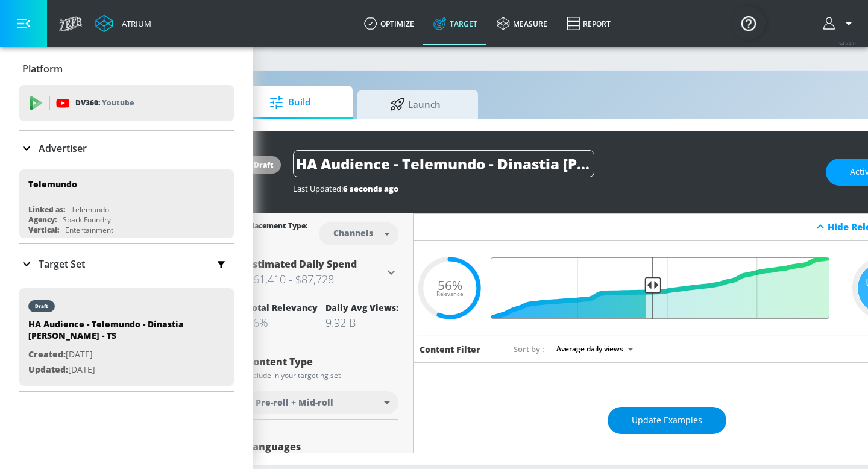
scroll to position [0, 147]
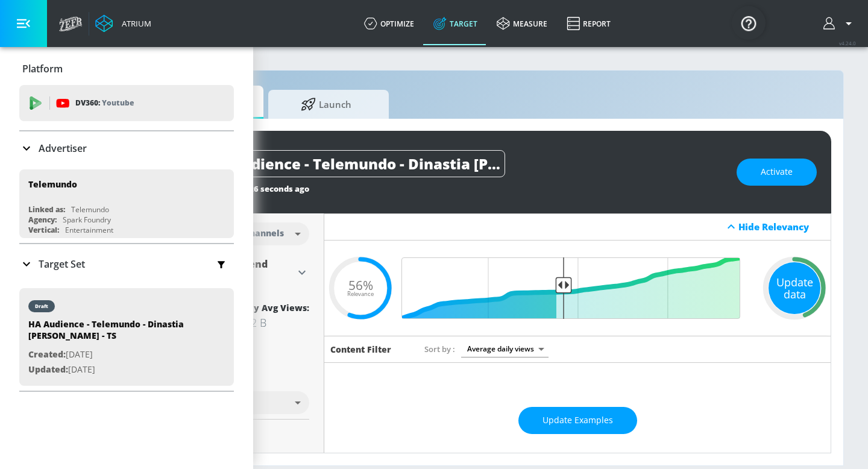
click at [804, 279] on div "Update data" at bounding box center [794, 288] width 52 height 52
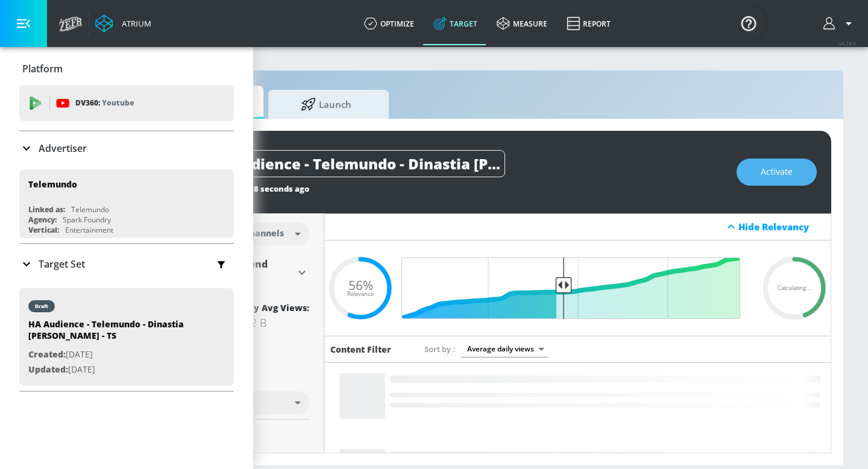
click at [785, 177] on span "Activate" at bounding box center [777, 172] width 32 height 15
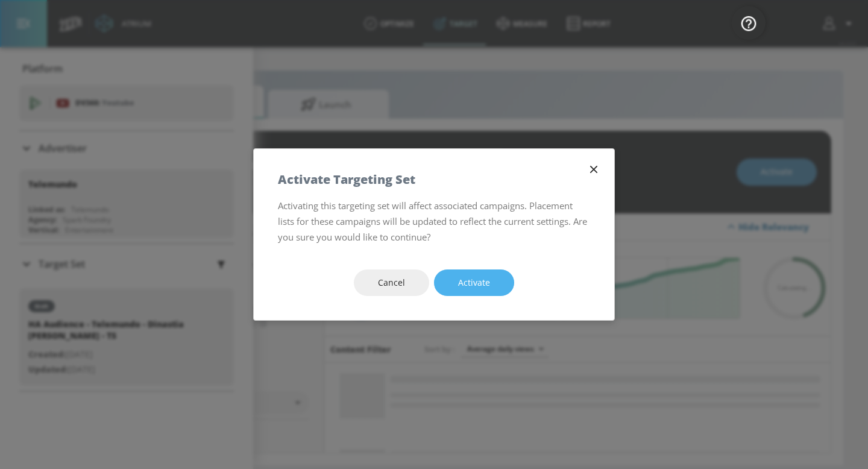
click at [482, 289] on span "Activate" at bounding box center [474, 282] width 32 height 15
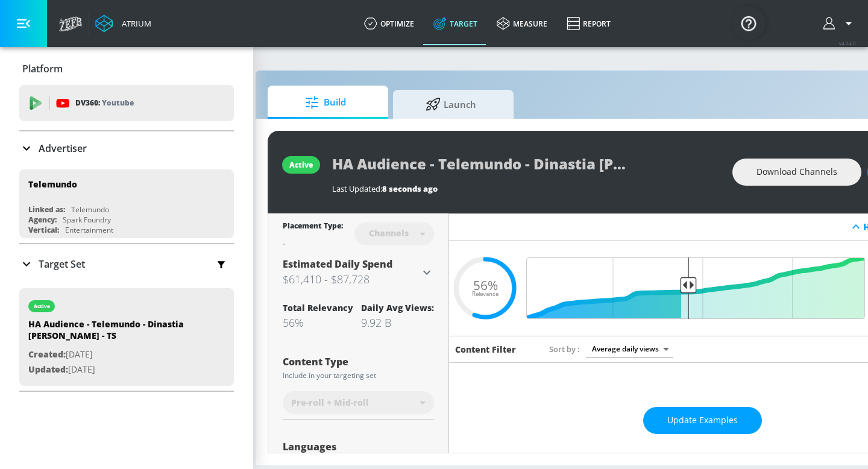
scroll to position [0, 14]
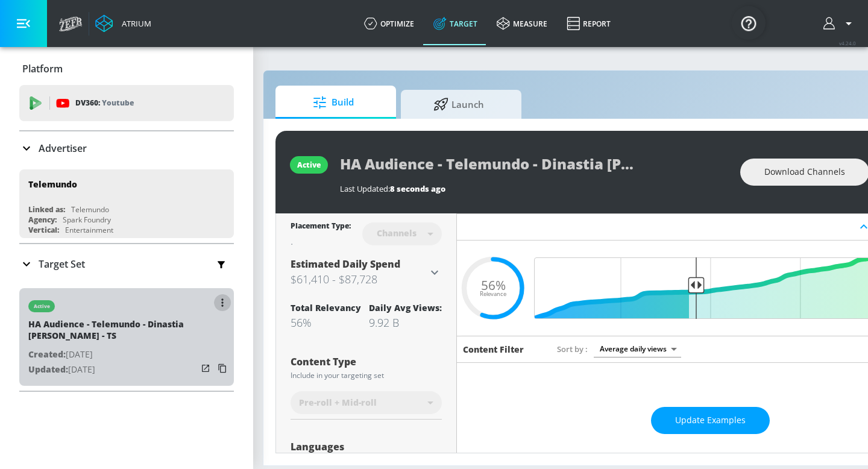
click at [219, 298] on button "button" at bounding box center [222, 302] width 17 height 17
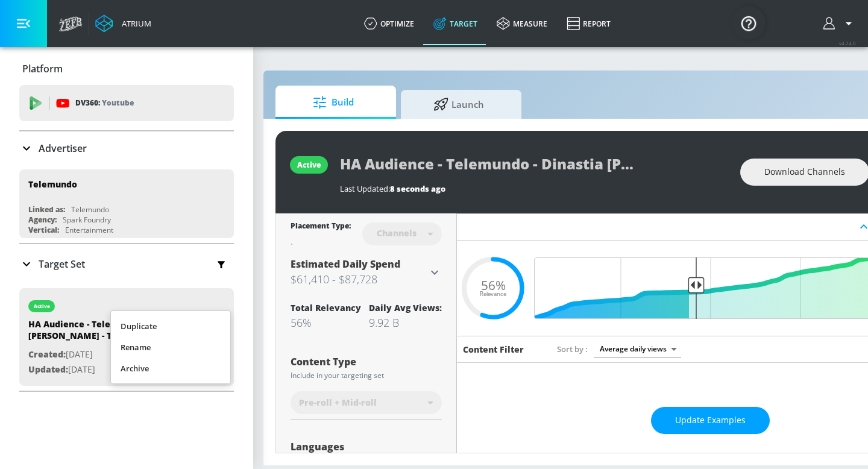
click at [199, 343] on li "Rename" at bounding box center [170, 347] width 119 height 21
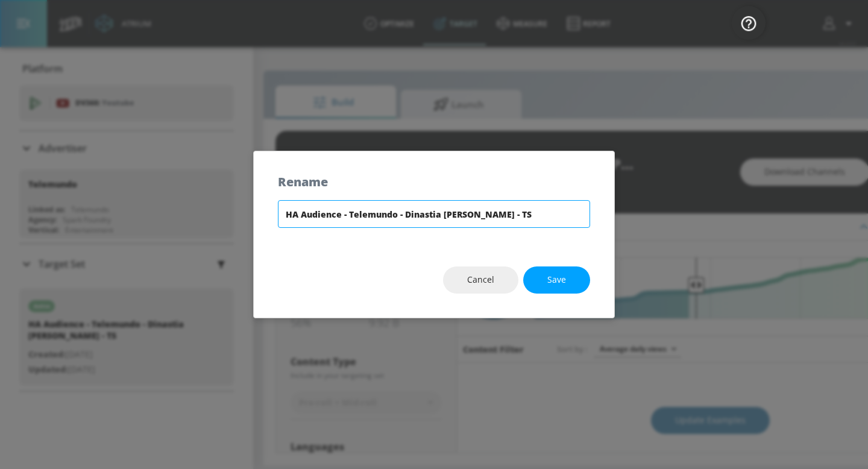
click at [345, 216] on input "HA Audience - Telemundo - Dinastia [PERSON_NAME] - TS" at bounding box center [434, 214] width 312 height 28
click at [566, 276] on button "Save" at bounding box center [556, 279] width 67 height 27
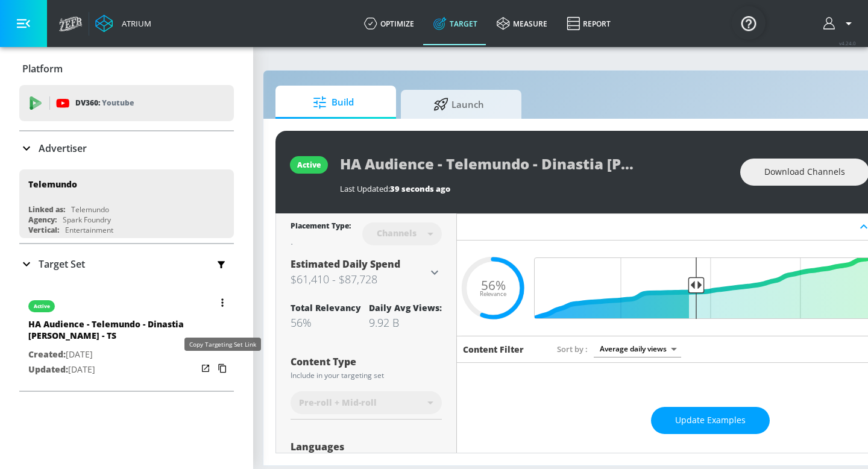
click at [222, 369] on icon "button" at bounding box center [222, 368] width 19 height 19
click at [223, 300] on icon "button" at bounding box center [222, 302] width 2 height 8
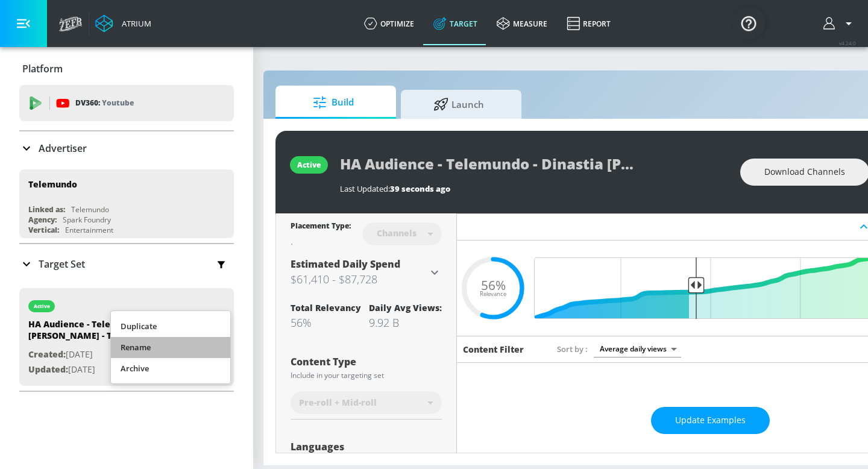
click at [183, 350] on li "Rename" at bounding box center [170, 347] width 119 height 21
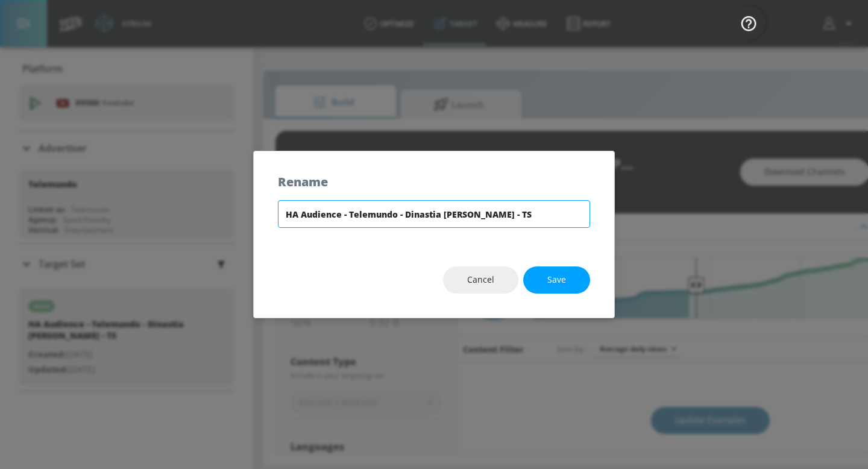
click at [513, 212] on input "HA Audience - Telemundo - Dinastia [PERSON_NAME] - TS" at bounding box center [434, 214] width 312 height 28
type input "HA Audience - Telemundo - Dinastia [PERSON_NAME] - [GEOGRAPHIC_DATA]"
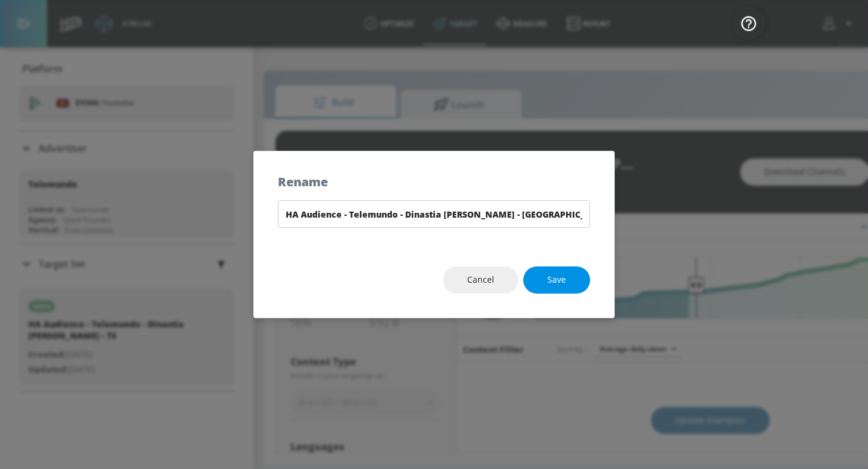
click at [565, 284] on span "Save" at bounding box center [556, 279] width 19 height 15
type input "HA Audience - Telemundo - Dinastia [PERSON_NAME] - [GEOGRAPHIC_DATA]"
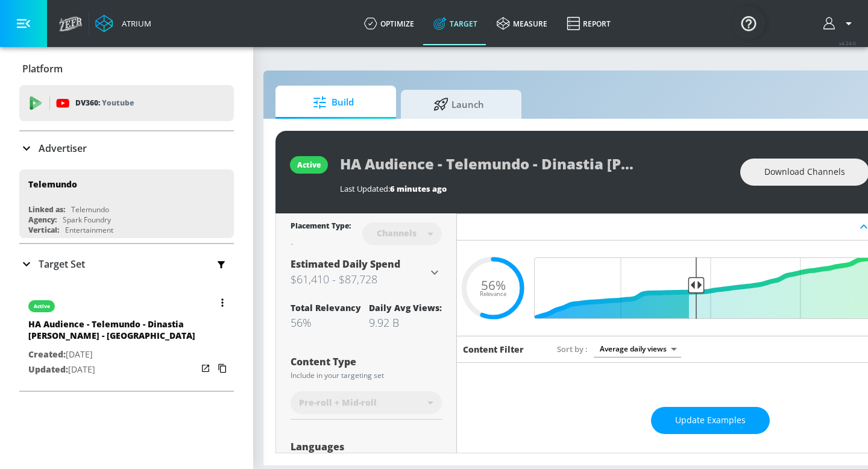
click at [220, 303] on button "button" at bounding box center [222, 302] width 17 height 17
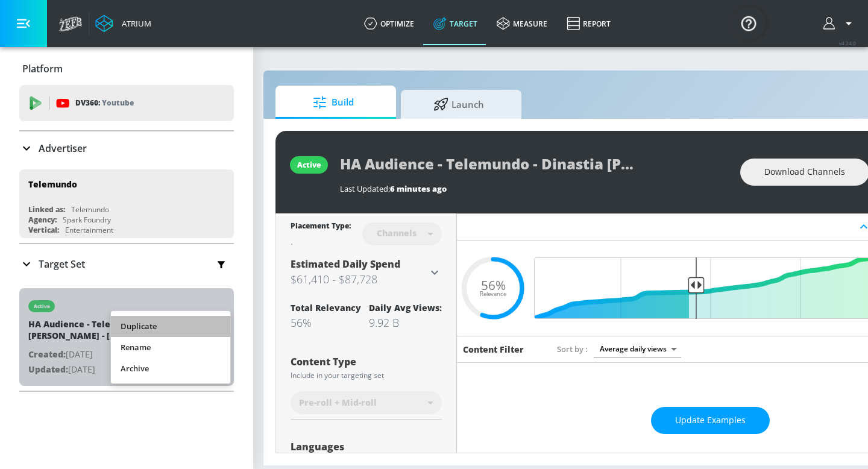
click at [198, 331] on li "Duplicate" at bounding box center [170, 326] width 119 height 21
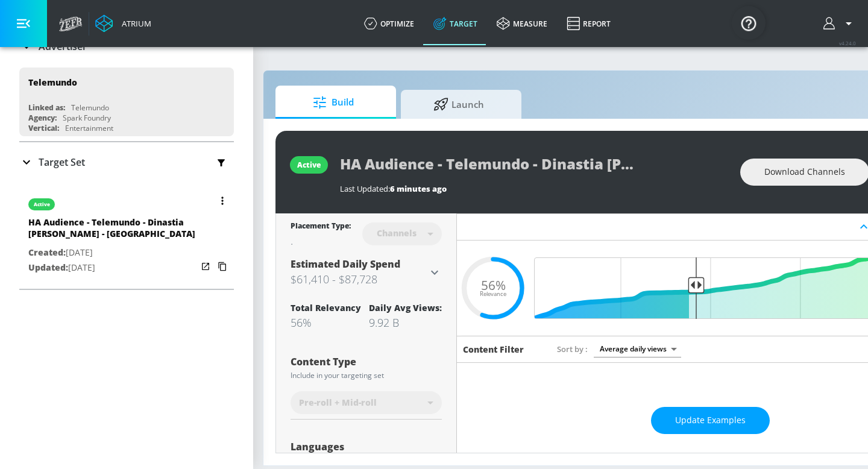
scroll to position [90, 0]
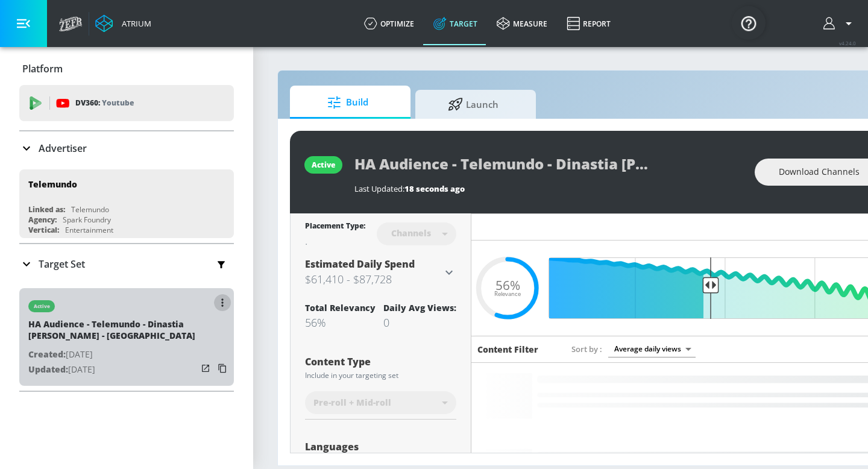
click at [220, 299] on button "button" at bounding box center [222, 302] width 17 height 17
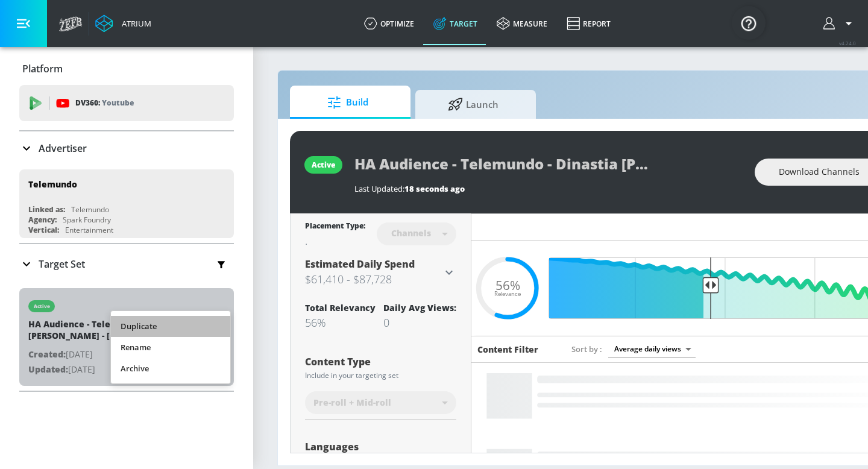
click at [205, 323] on li "Duplicate" at bounding box center [170, 326] width 119 height 21
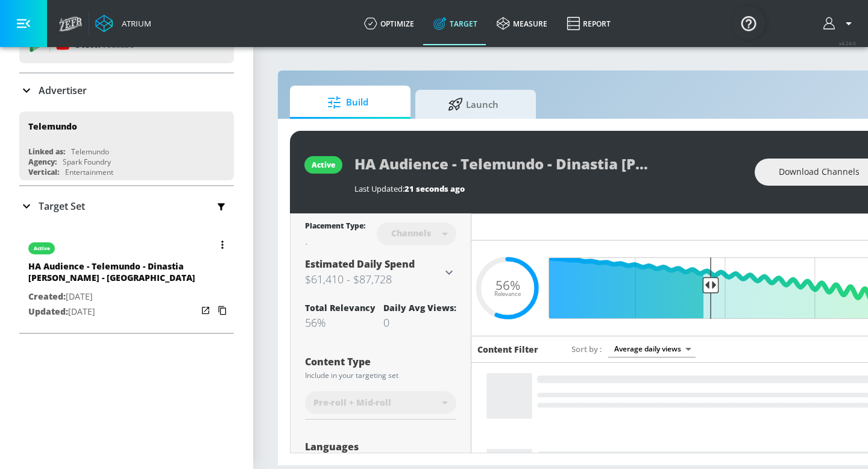
scroll to position [60, 0]
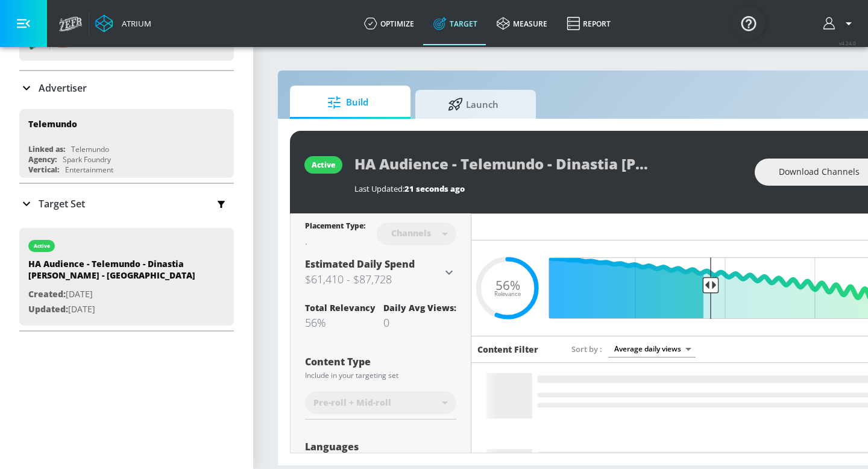
click at [27, 196] on icon at bounding box center [26, 203] width 14 height 14
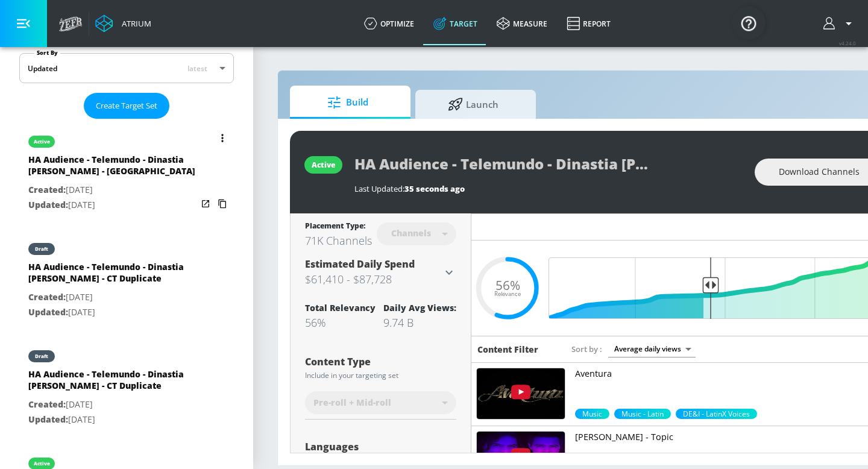
scroll to position [277, 0]
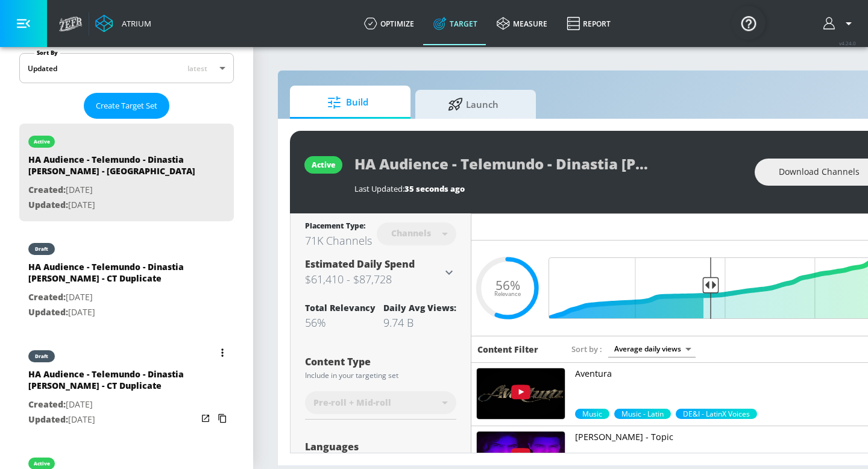
click at [221, 351] on button "list of Target Set" at bounding box center [222, 352] width 17 height 17
click at [194, 436] on li "Delete" at bounding box center [170, 438] width 119 height 21
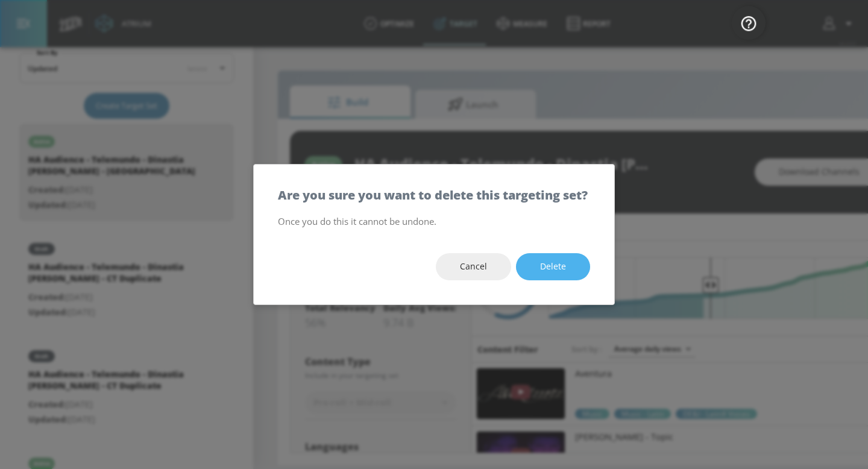
click at [571, 271] on button "Delete" at bounding box center [553, 266] width 74 height 27
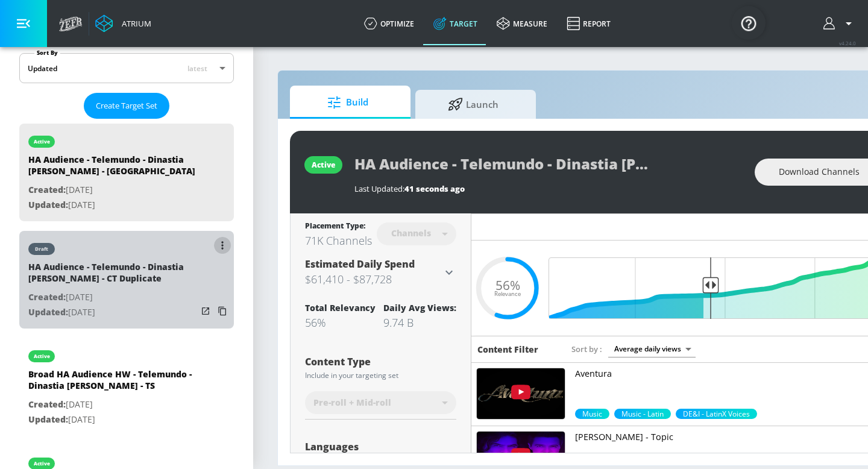
click at [219, 243] on button "list of Target Set" at bounding box center [222, 245] width 17 height 17
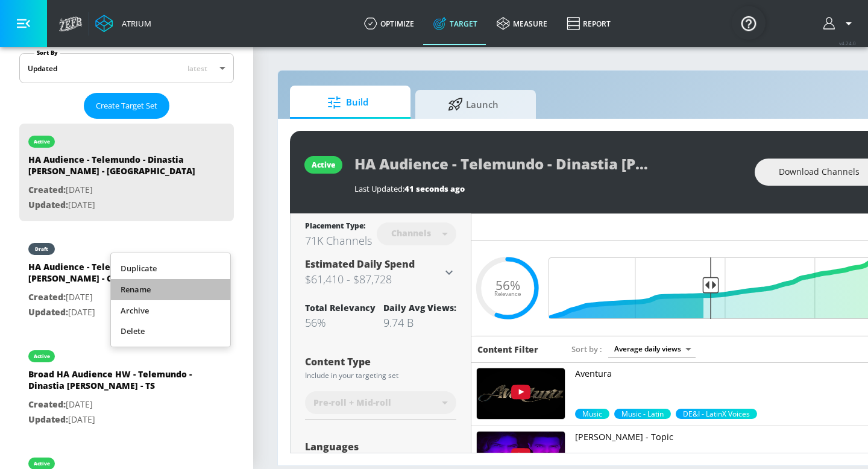
click at [200, 292] on li "Rename" at bounding box center [170, 289] width 119 height 21
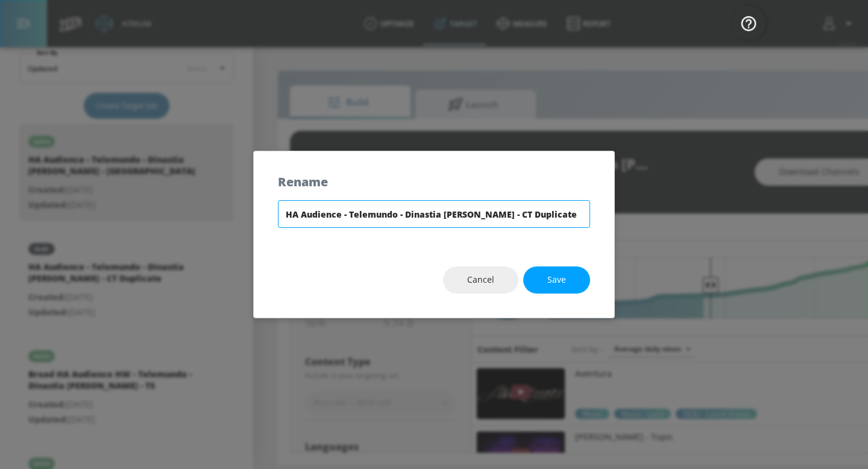
drag, startPoint x: 559, startPoint y: 217, endPoint x: 482, endPoint y: 211, distance: 77.4
click at [482, 211] on input "HA Audience - Telemundo - Dinastia [PERSON_NAME] - CT Duplicate" at bounding box center [434, 214] width 312 height 28
type input "HA Audience - Telemundo - Dinastia [PERSON_NAME] - TS"
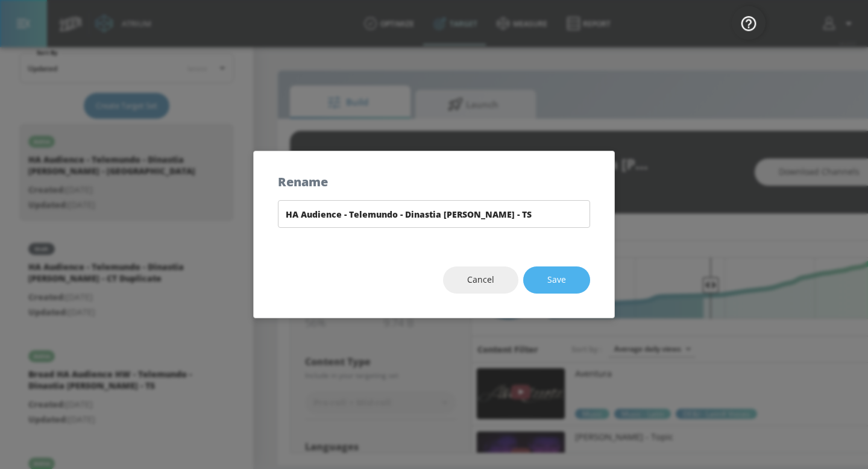
click at [570, 279] on button "Save" at bounding box center [556, 279] width 67 height 27
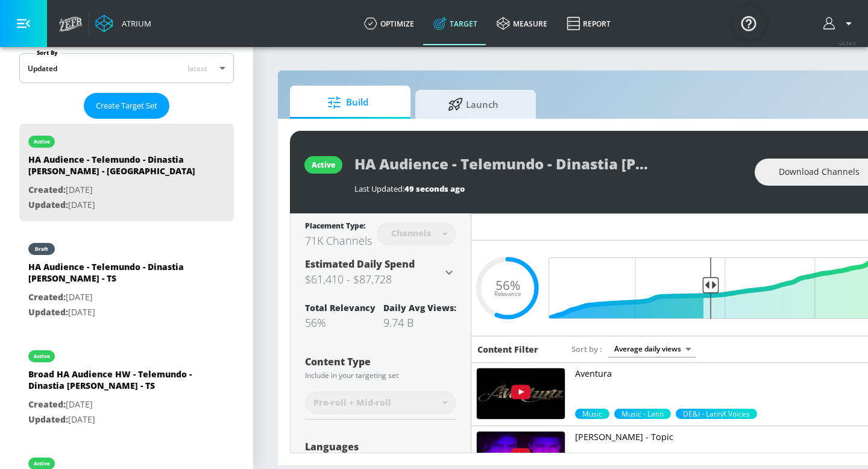
click at [424, 236] on div "Channels" at bounding box center [411, 233] width 52 height 10
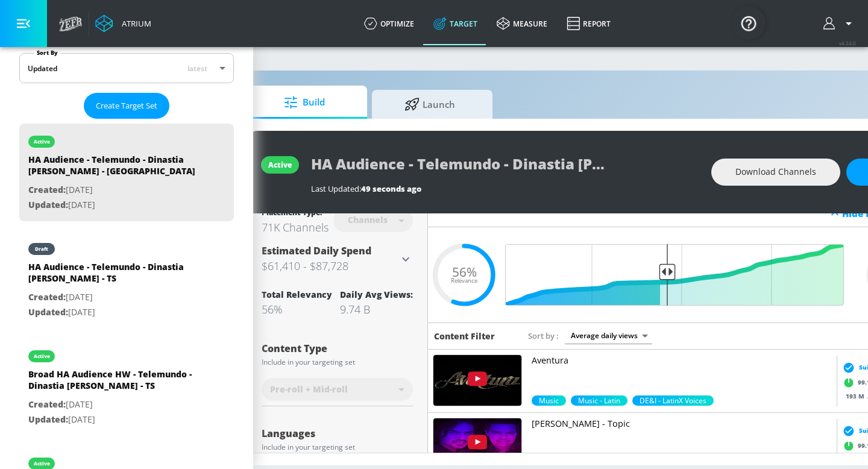
scroll to position [0, 0]
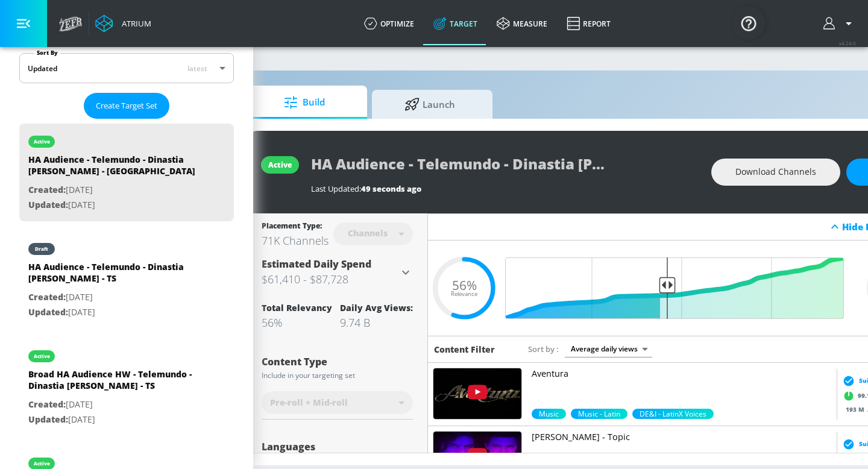
click at [365, 228] on div "Channels" at bounding box center [368, 233] width 52 height 10
click at [399, 236] on div "Channels" at bounding box center [373, 234] width 80 height 32
click at [394, 233] on div "Channels" at bounding box center [373, 234] width 80 height 32
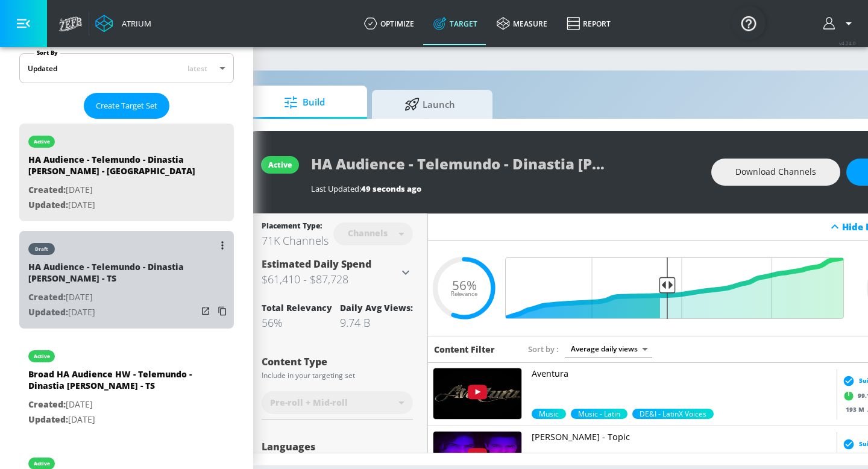
click at [166, 278] on div "HA Audience - Telemundo - Dinastia [PERSON_NAME] - TS" at bounding box center [112, 275] width 169 height 29
type input "HA Audience - Telemundo - Dinastia [PERSON_NAME] - TS"
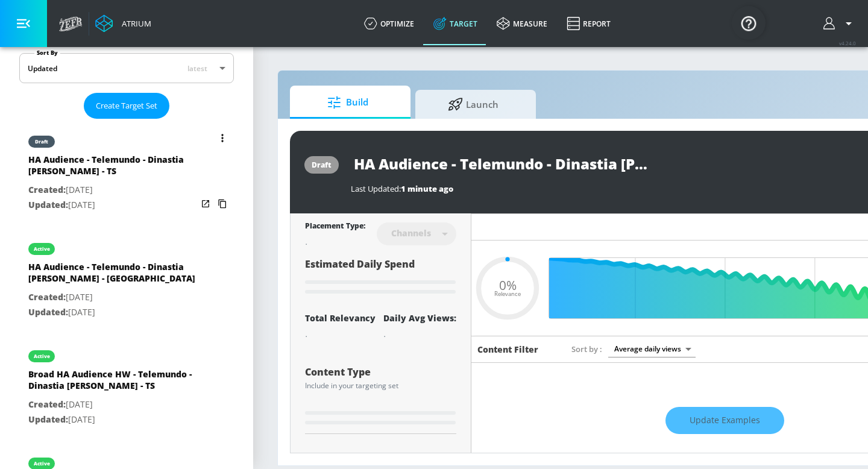
click at [177, 180] on div "HA Audience - Telemundo - Dinastia [PERSON_NAME] - TS" at bounding box center [112, 168] width 169 height 29
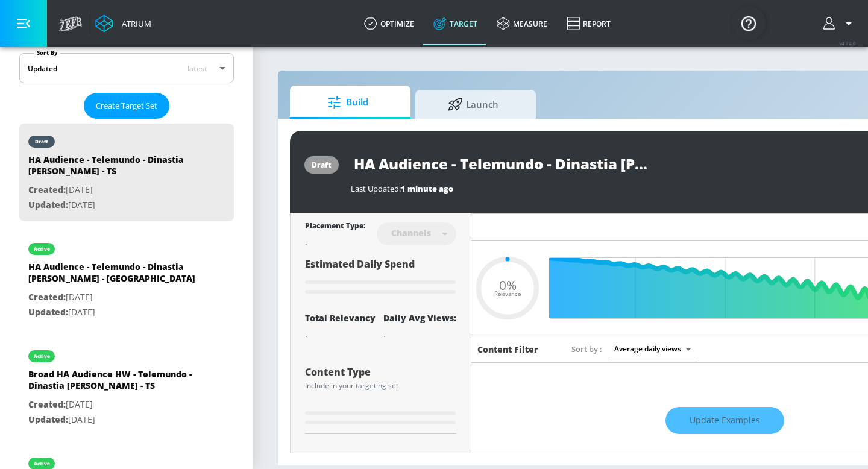
type input "0.56"
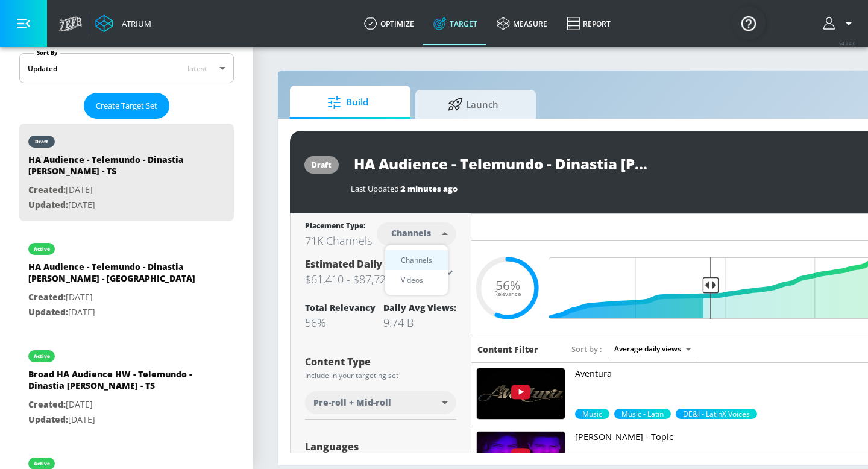
click at [412, 233] on body "Atrium optimize Target measure Report optimize Target measure Report v 4.24.0 P…" at bounding box center [434, 234] width 868 height 469
click at [418, 277] on div "Videos" at bounding box center [412, 280] width 34 height 13
type input "videos"
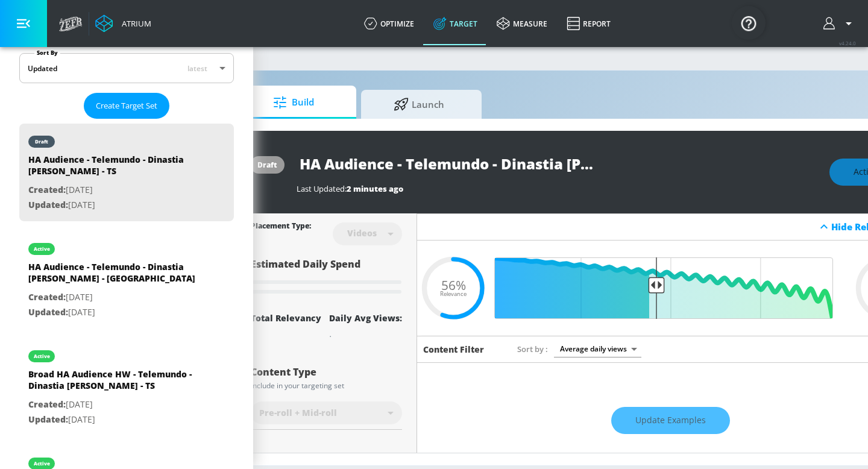
scroll to position [0, 52]
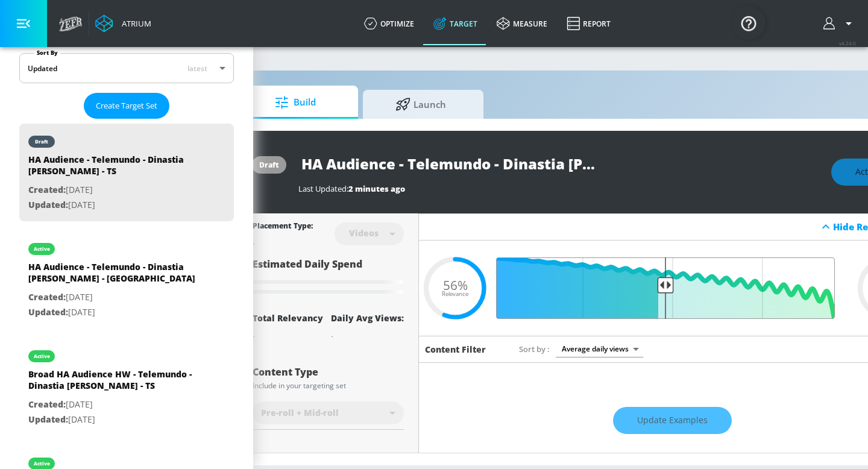
drag, startPoint x: 656, startPoint y: 289, endPoint x: 664, endPoint y: 289, distance: 7.3
click at [664, 289] on input "Final Threshold" at bounding box center [671, 287] width 337 height 61
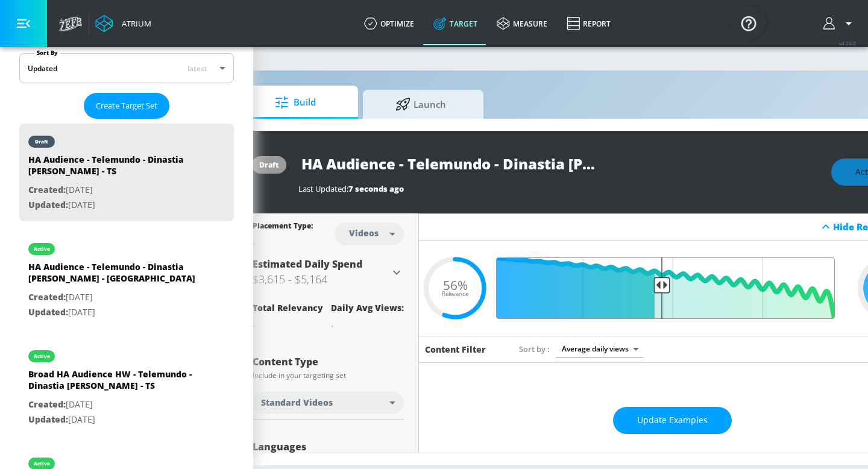
type input "0.55"
click at [662, 286] on input "Final Threshold" at bounding box center [671, 287] width 337 height 61
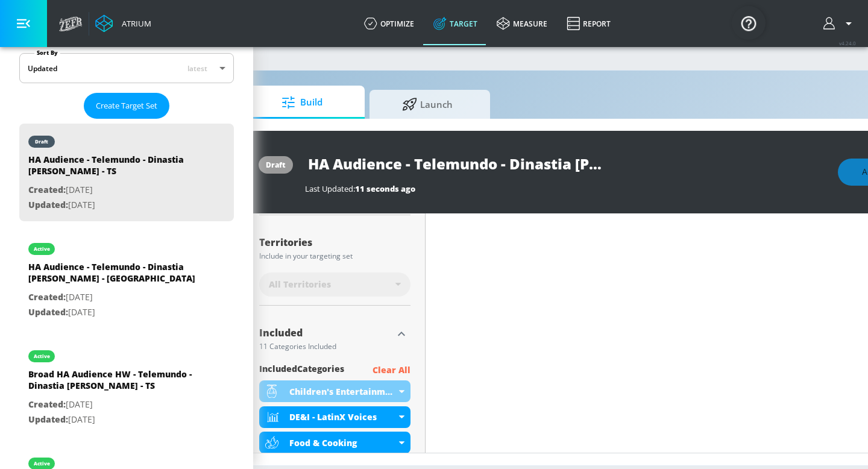
scroll to position [211, 0]
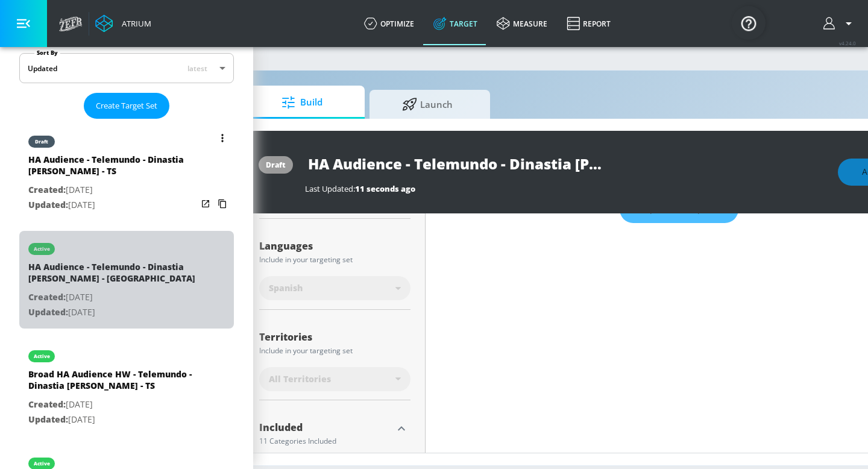
click at [163, 283] on div "HA Audience - Telemundo - Dinastia [PERSON_NAME] - [GEOGRAPHIC_DATA]" at bounding box center [112, 275] width 169 height 29
type input "HA Audience - Telemundo - Dinastia [PERSON_NAME] - [GEOGRAPHIC_DATA]"
type input "channels"
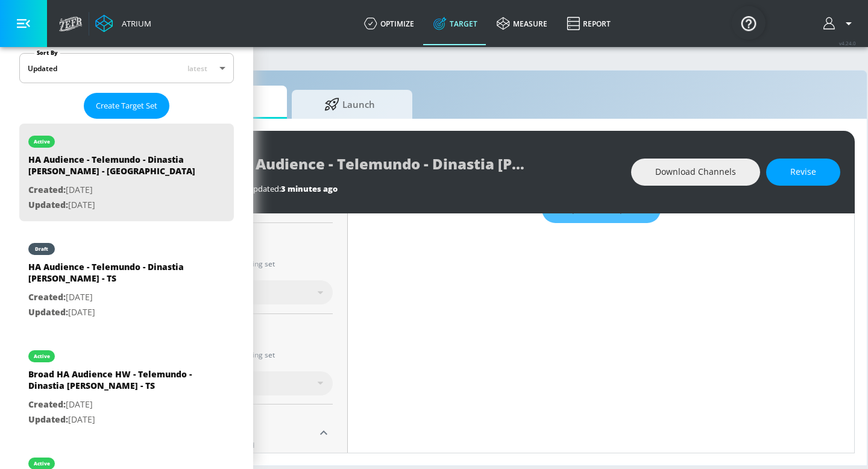
scroll to position [0, 136]
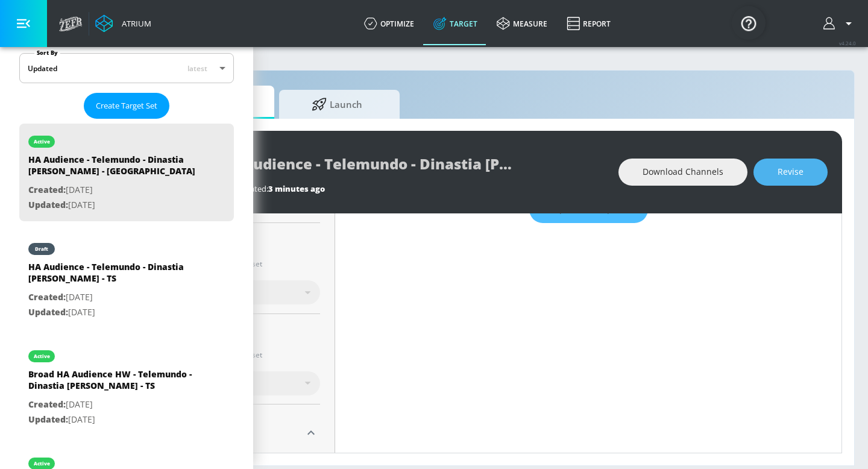
click at [786, 174] on span "Revise" at bounding box center [790, 172] width 26 height 15
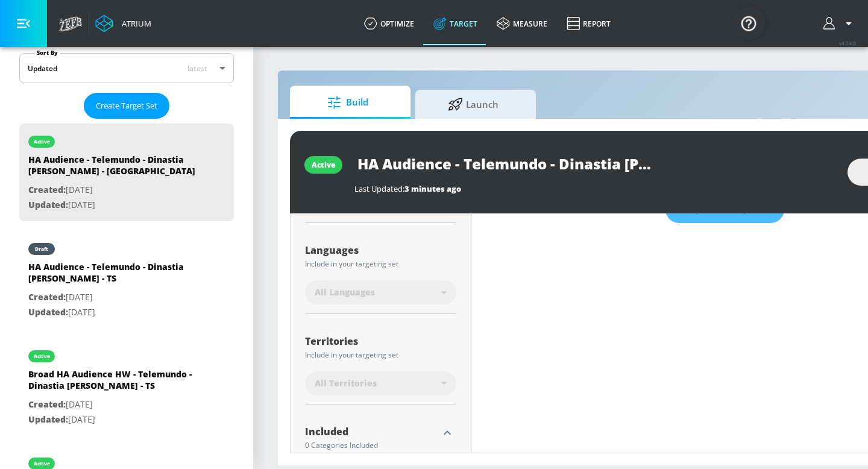
scroll to position [299, 0]
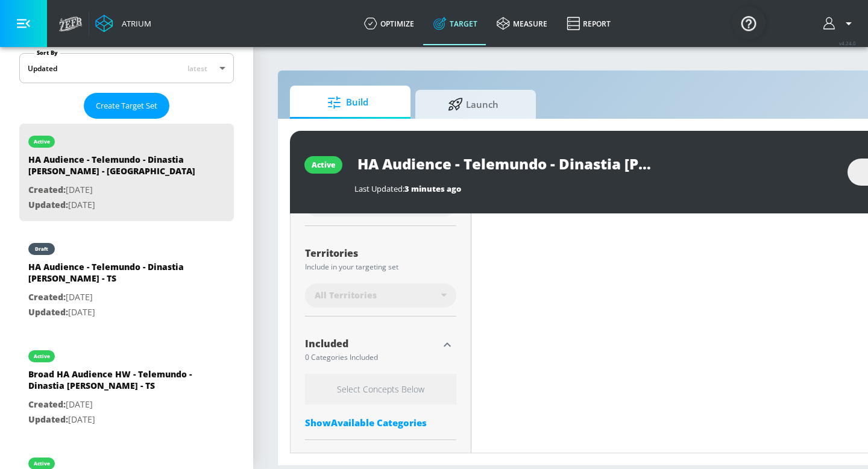
click at [448, 297] on div "All Territories" at bounding box center [380, 295] width 151 height 24
type input "0.56"
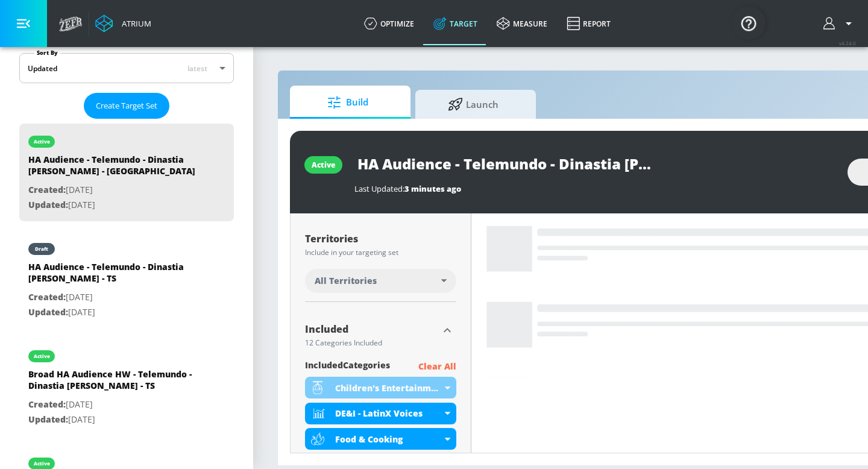
scroll to position [285, 0]
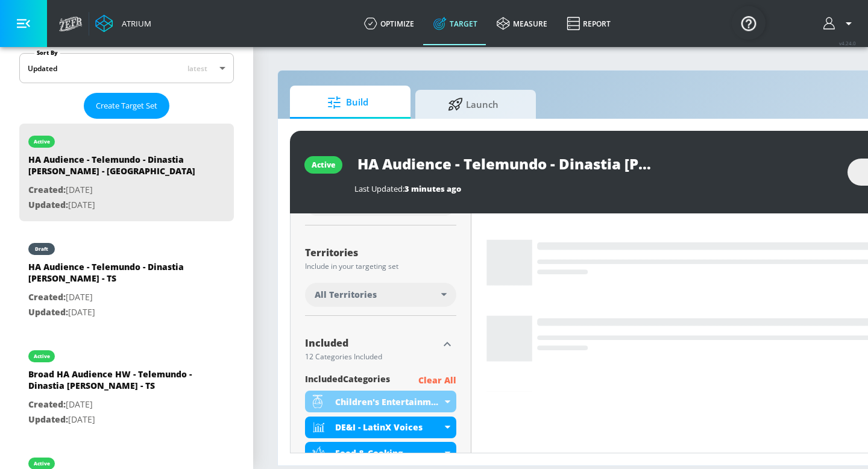
click at [448, 297] on div "All Territories" at bounding box center [380, 295] width 151 height 24
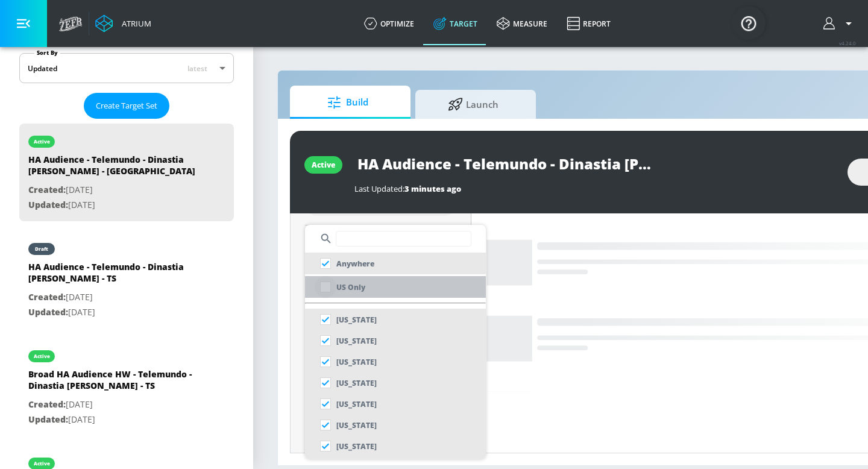
click at [322, 287] on input "checkbox" at bounding box center [326, 287] width 22 height 22
checkbox input "true"
checkbox input "false"
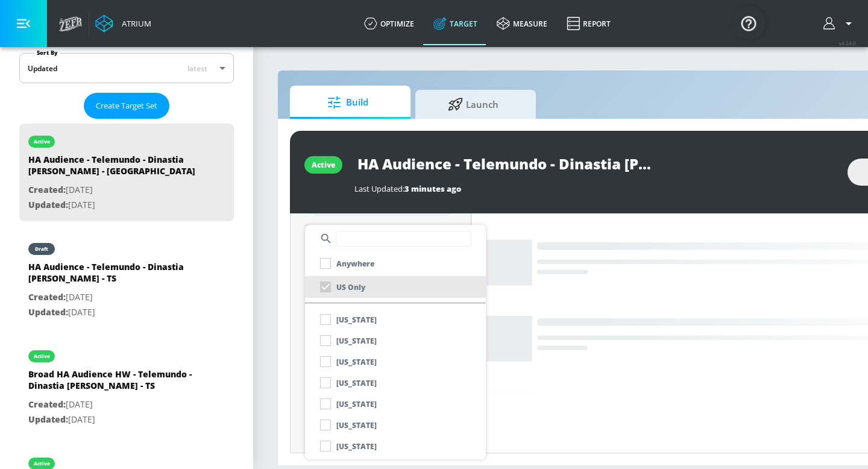
click at [292, 268] on div at bounding box center [434, 234] width 868 height 469
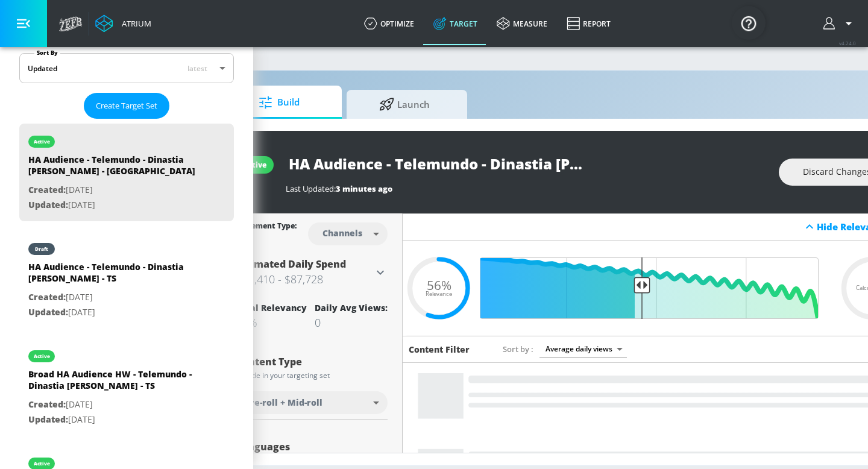
scroll to position [0, 147]
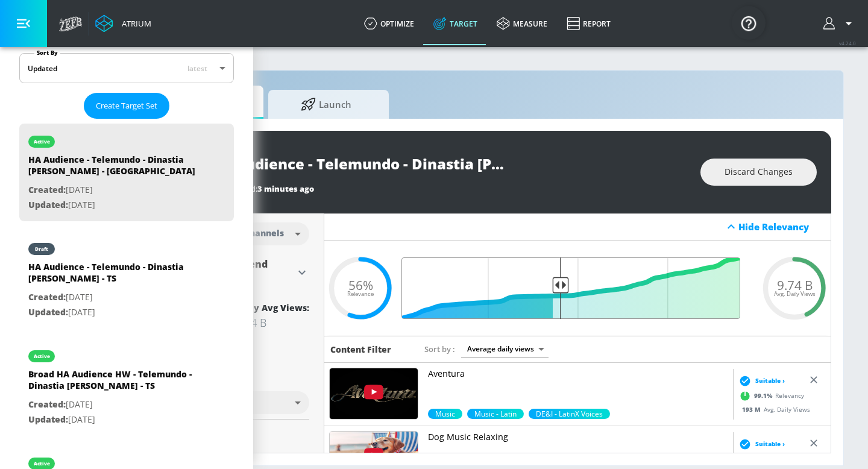
type input "0.57"
click at [562, 281] on input "Final Threshold" at bounding box center [577, 287] width 337 height 61
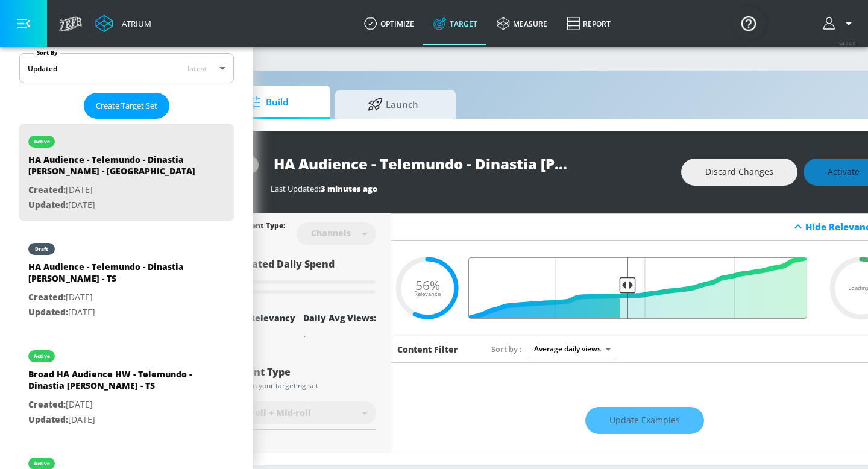
scroll to position [0, 83]
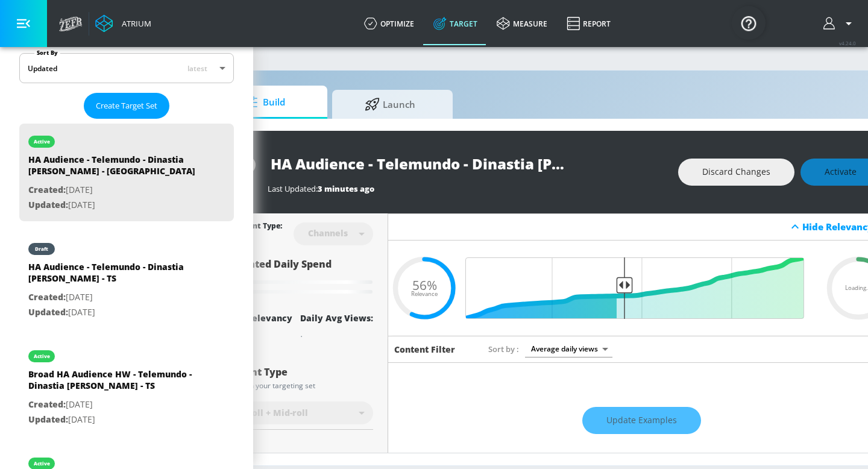
click at [847, 172] on div "Discard Changes Activate" at bounding box center [779, 171] width 202 height 27
click at [832, 172] on div "Discard Changes Activate" at bounding box center [779, 171] width 202 height 27
click at [821, 176] on div "Discard Changes Activate" at bounding box center [779, 171] width 202 height 27
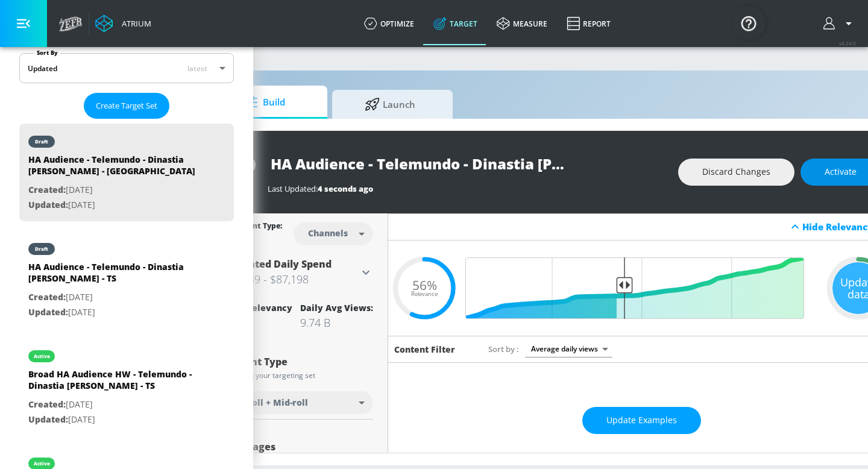
click at [821, 174] on button "Activate" at bounding box center [840, 171] width 80 height 27
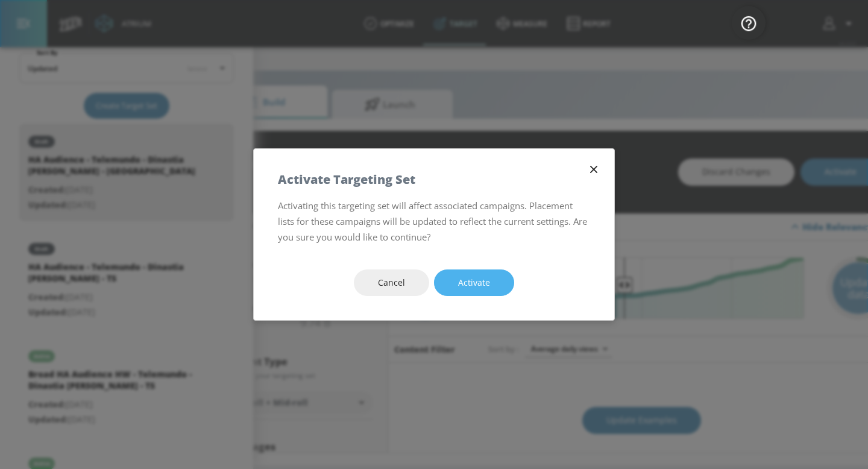
click at [486, 289] on span "Activate" at bounding box center [474, 282] width 32 height 15
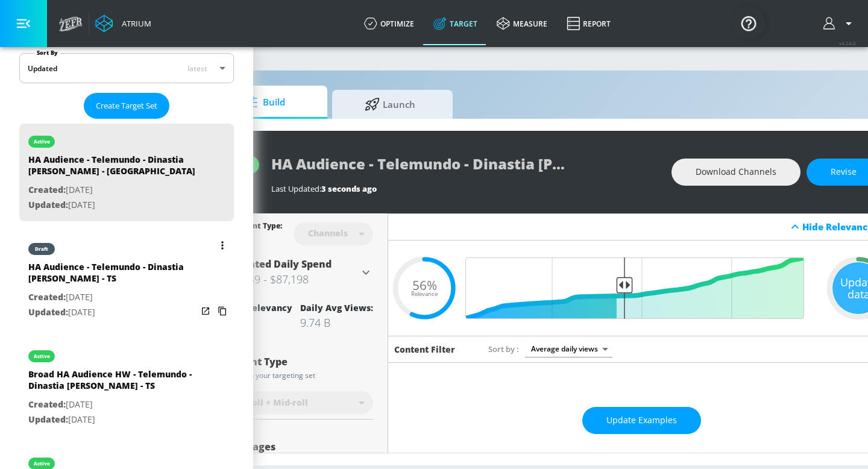
click at [128, 296] on p "Created: [DATE]" at bounding box center [112, 297] width 169 height 15
type input "HA Audience - Telemundo - Dinastia [PERSON_NAME] - TS"
type input "videos"
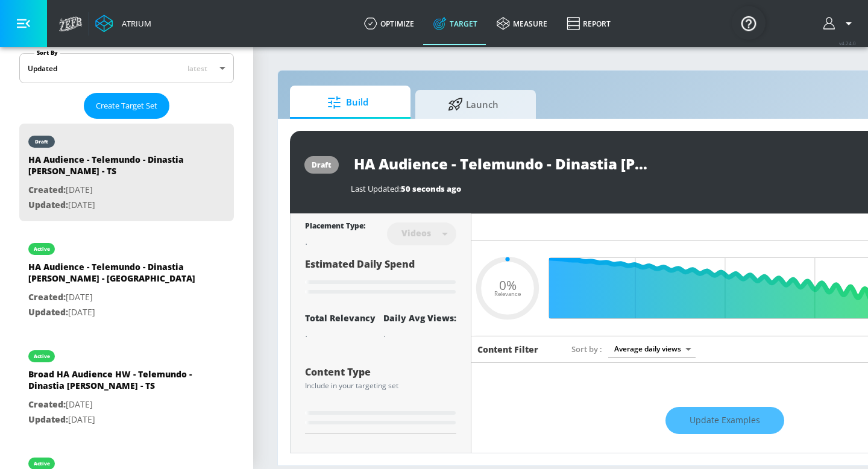
scroll to position [1, 0]
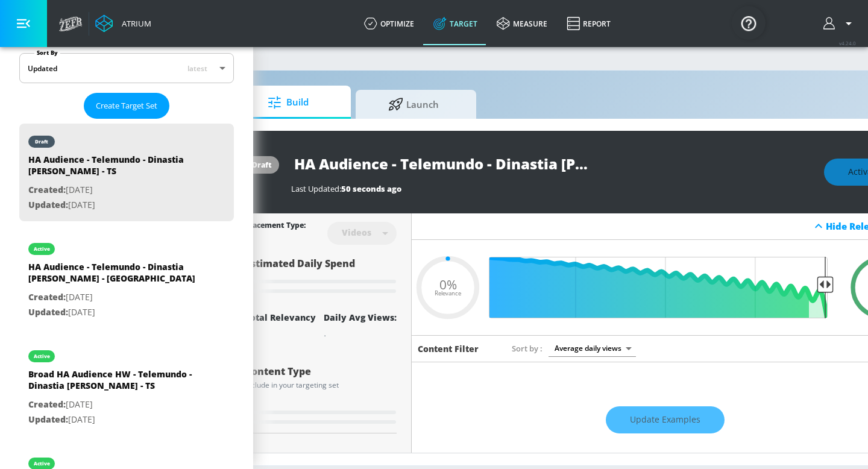
type input "0.55"
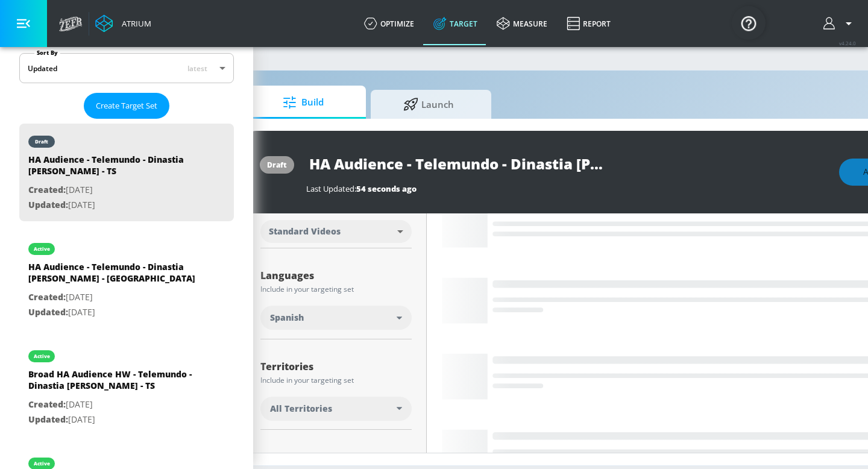
scroll to position [215, 0]
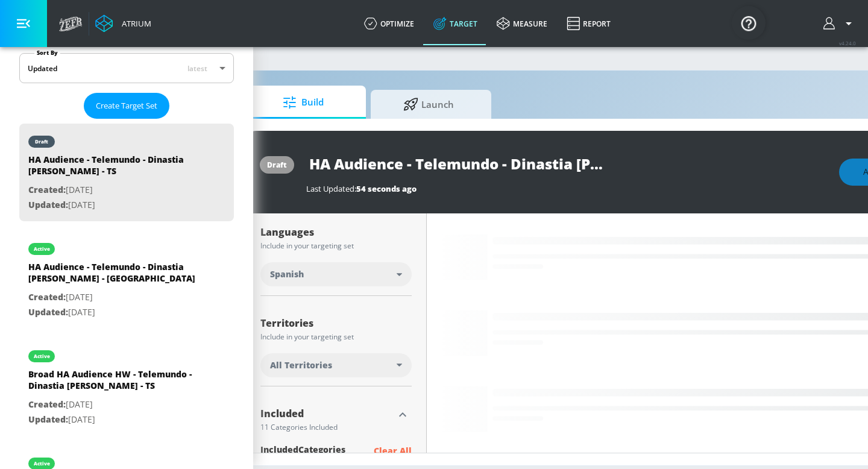
click at [329, 374] on div "All Territories" at bounding box center [335, 365] width 151 height 24
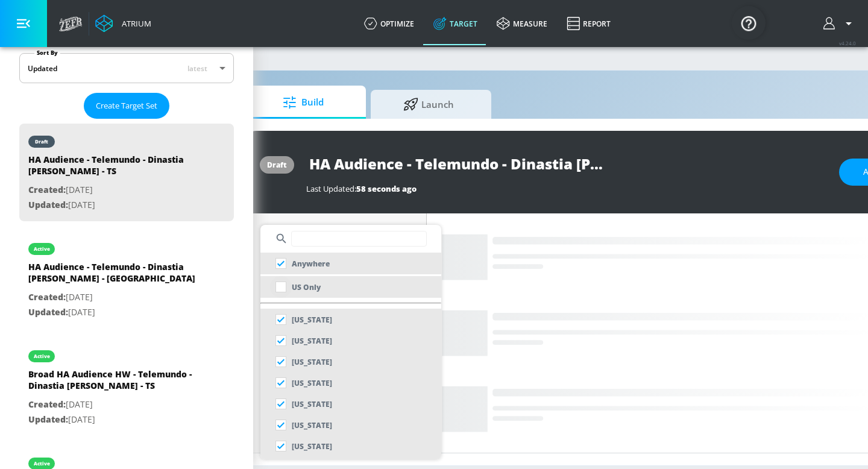
click at [284, 286] on input "checkbox" at bounding box center [281, 287] width 22 height 22
checkbox input "true"
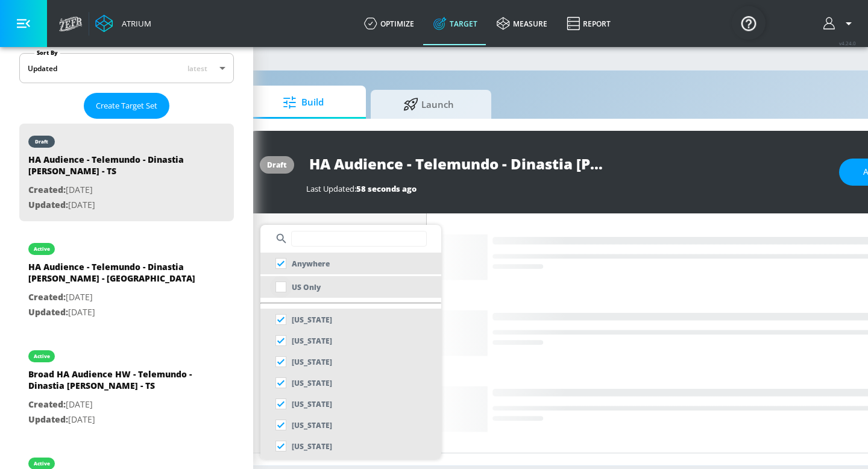
checkbox input "false"
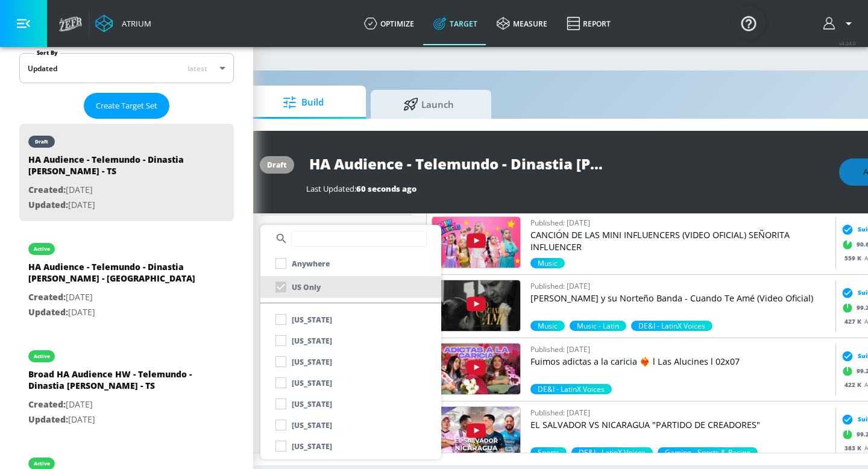
click at [651, 168] on div at bounding box center [434, 234] width 868 height 469
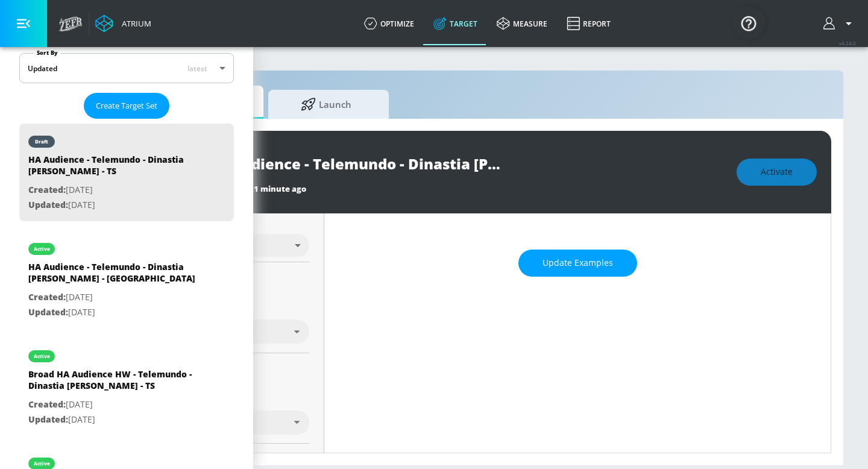
scroll to position [147, 0]
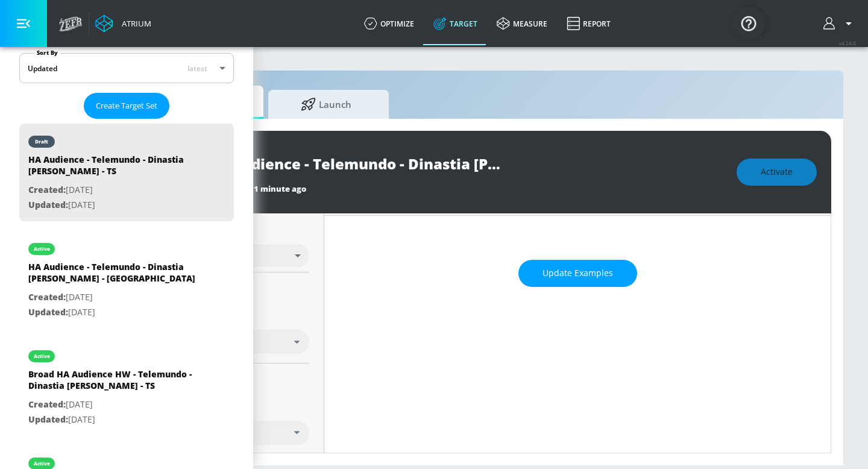
click at [780, 169] on div "Activate" at bounding box center [776, 171] width 80 height 27
click at [742, 178] on div "Activate" at bounding box center [776, 171] width 80 height 27
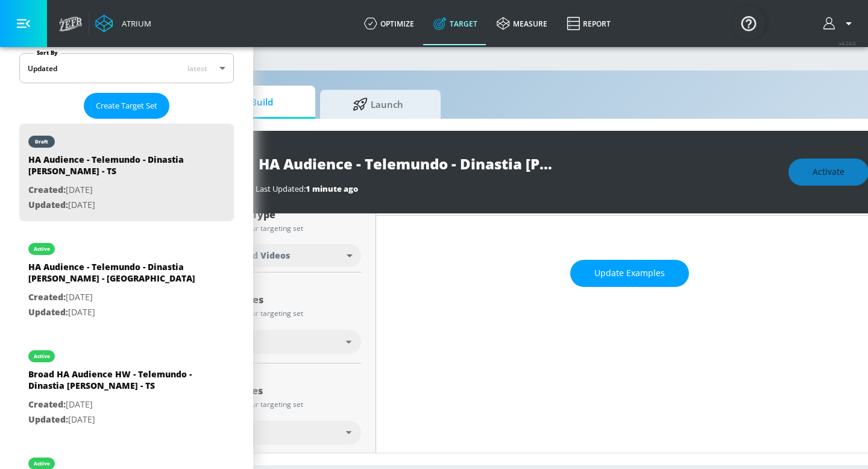
click at [759, 169] on div "HA Audience - Telemundo - Dinastia [PERSON_NAME] - TS" at bounding box center [516, 163] width 521 height 27
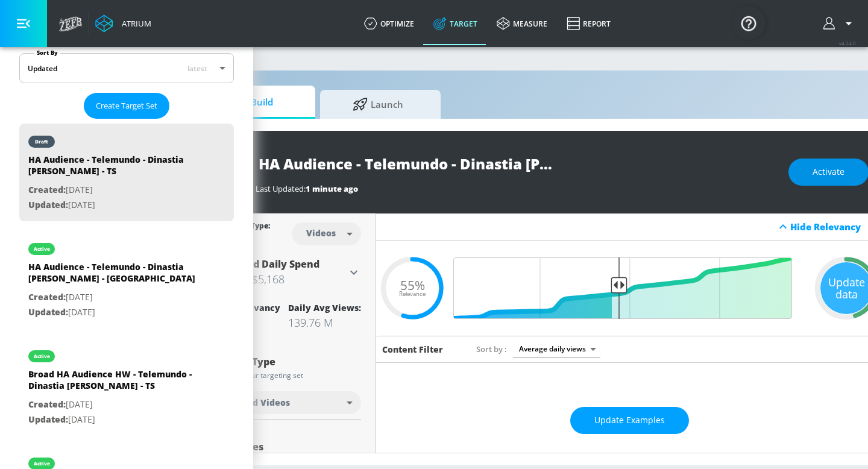
click at [846, 172] on button "Activate" at bounding box center [828, 171] width 80 height 27
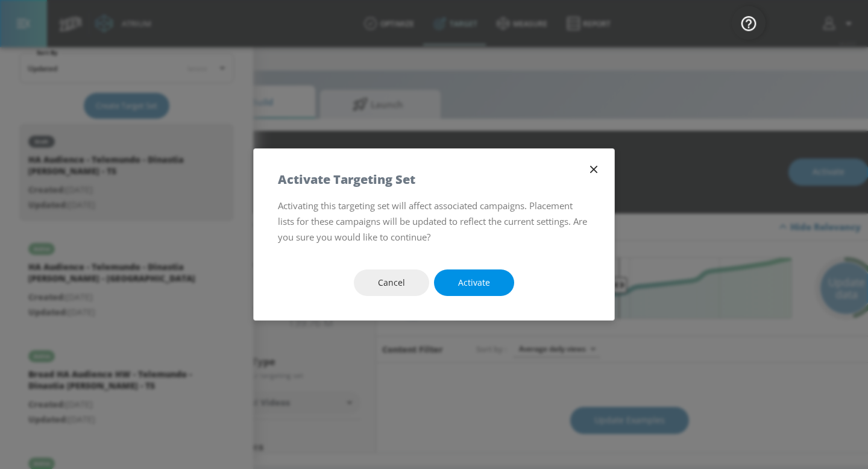
click at [466, 287] on span "Activate" at bounding box center [474, 282] width 32 height 15
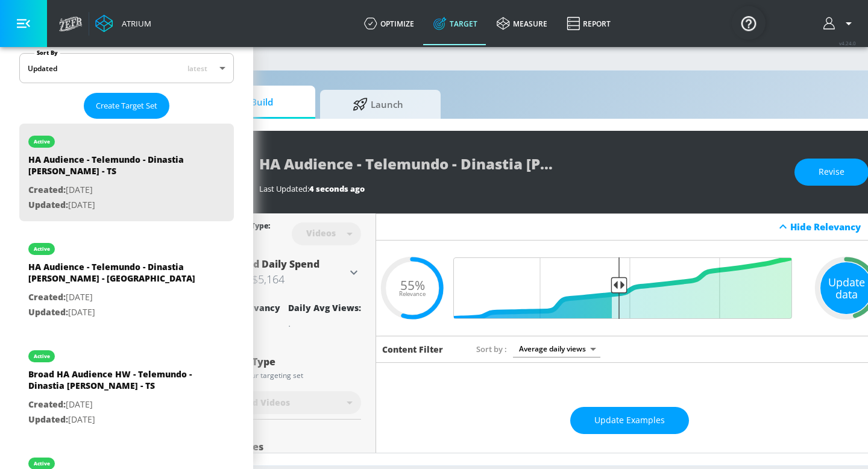
click at [844, 294] on div "Update data" at bounding box center [846, 288] width 52 height 52
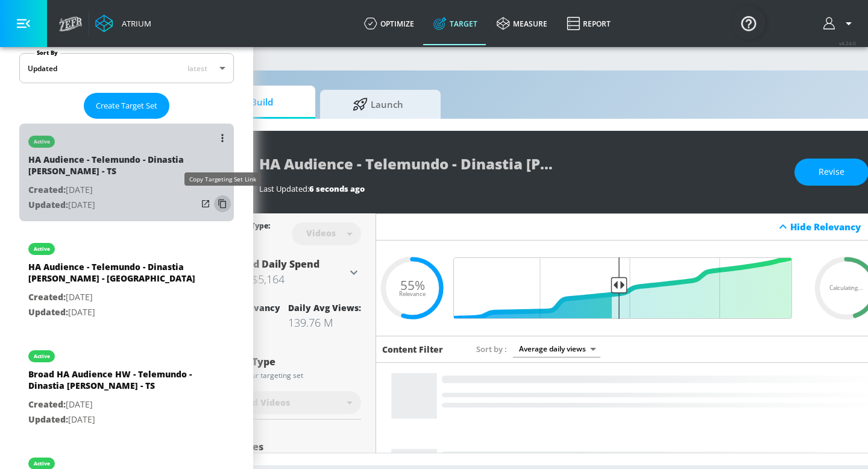
click at [221, 206] on icon "list of Target Set" at bounding box center [222, 203] width 19 height 19
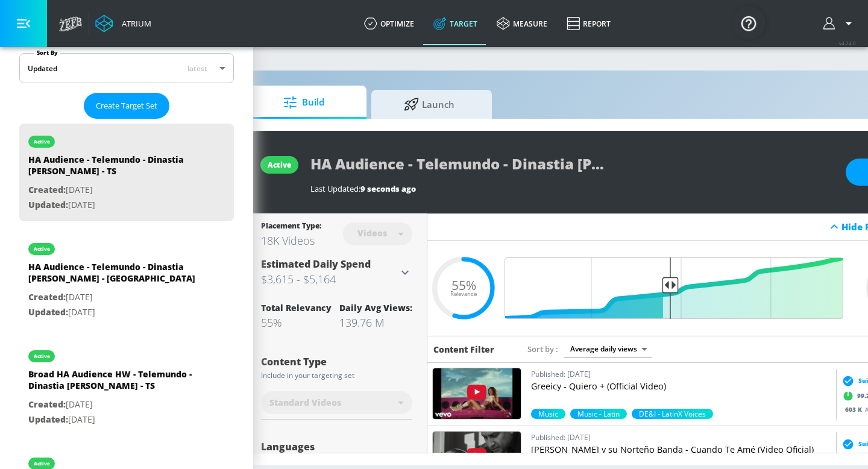
scroll to position [0, 45]
